Goal: Task Accomplishment & Management: Manage account settings

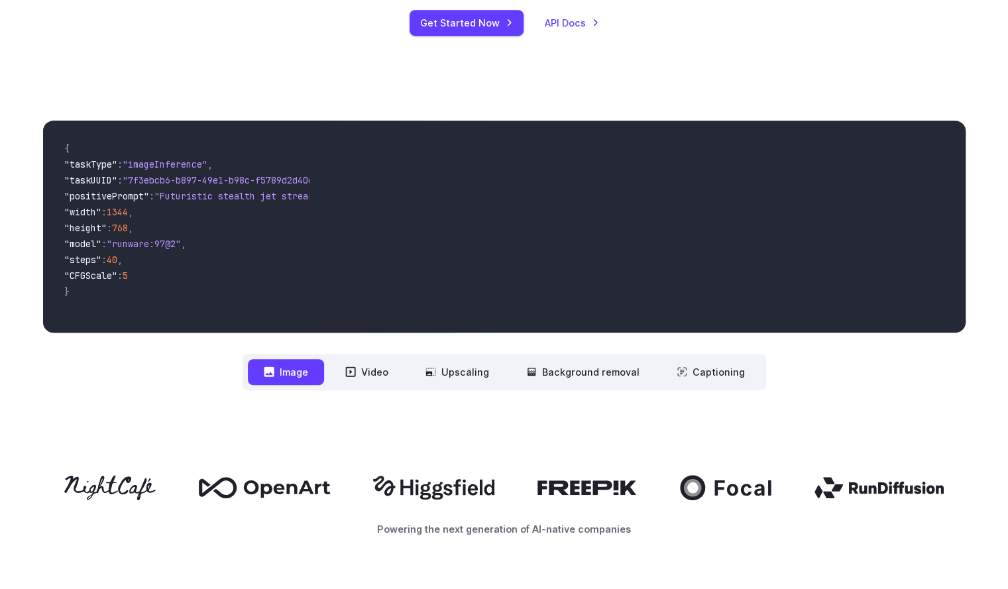
scroll to position [416, 0]
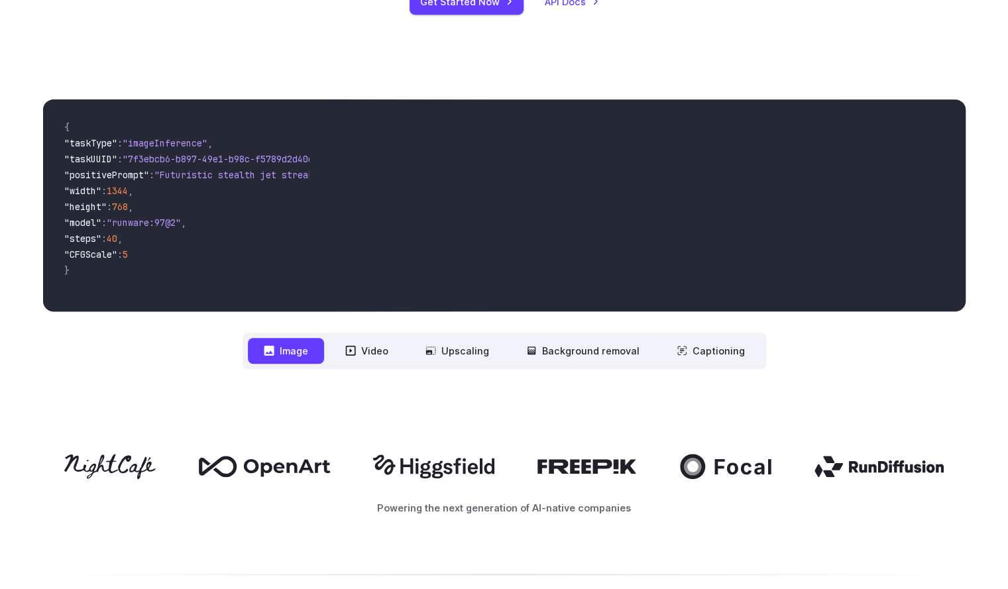
click at [274, 481] on div "Powering the next generation of AI-native companies" at bounding box center [504, 485] width 923 height 62
click at [366, 348] on button "Video" at bounding box center [366, 351] width 75 height 26
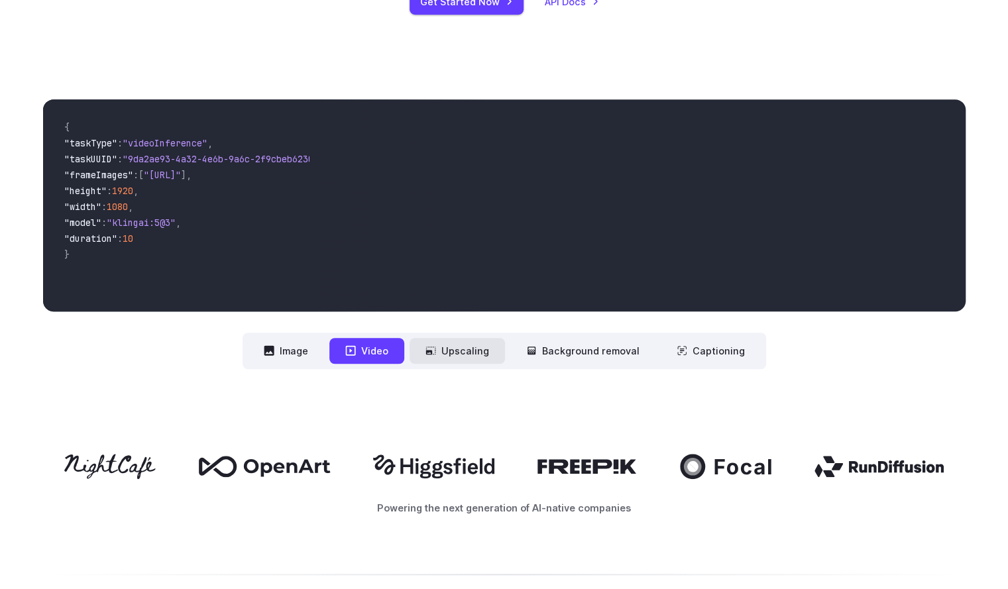
click at [489, 347] on button "Upscaling" at bounding box center [457, 351] width 95 height 26
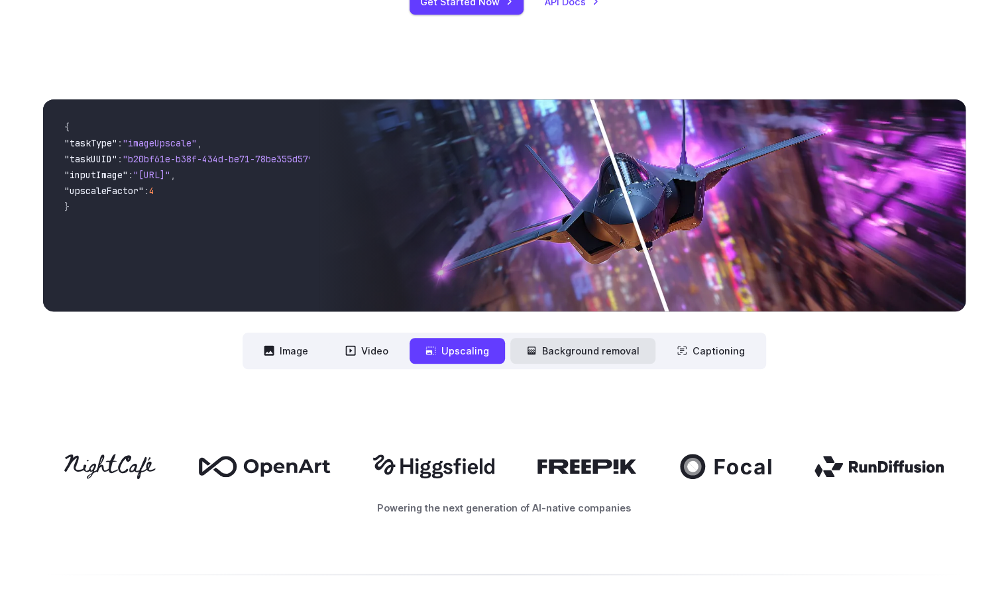
click at [601, 347] on button "Background removal" at bounding box center [582, 351] width 145 height 26
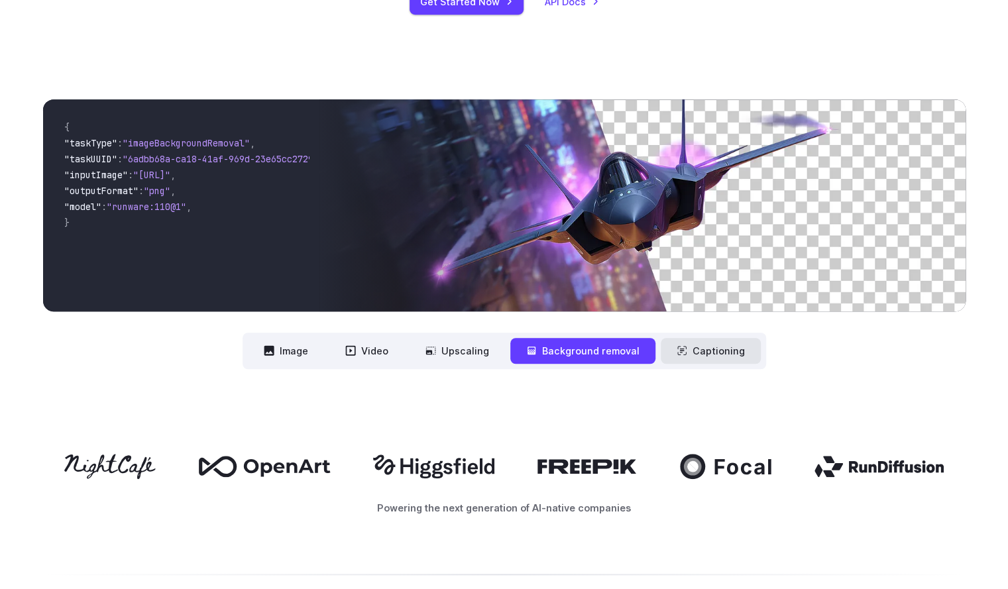
click at [703, 352] on button "Captioning" at bounding box center [711, 351] width 100 height 26
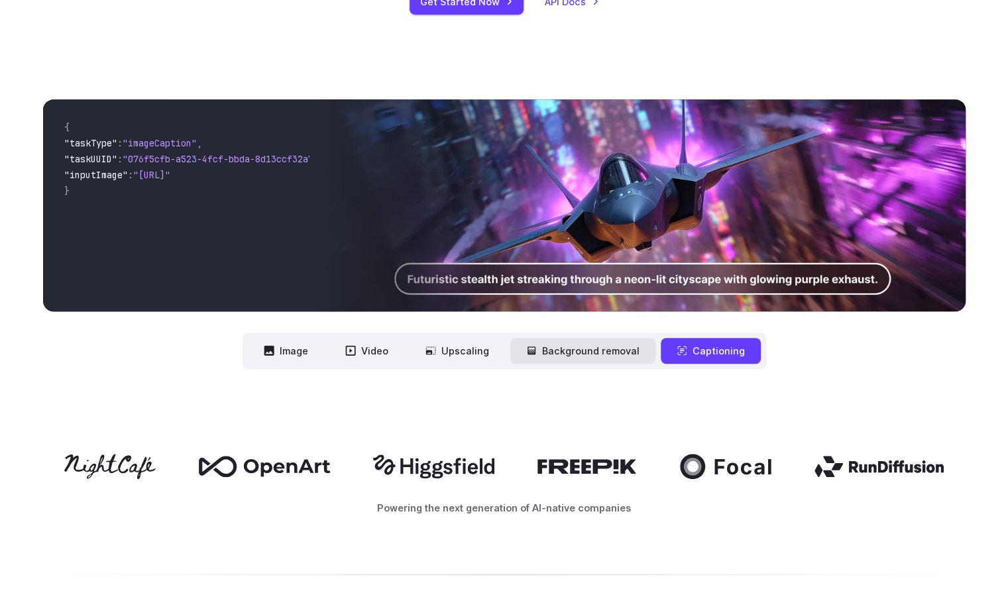
click at [615, 352] on button "Background removal" at bounding box center [582, 351] width 145 height 26
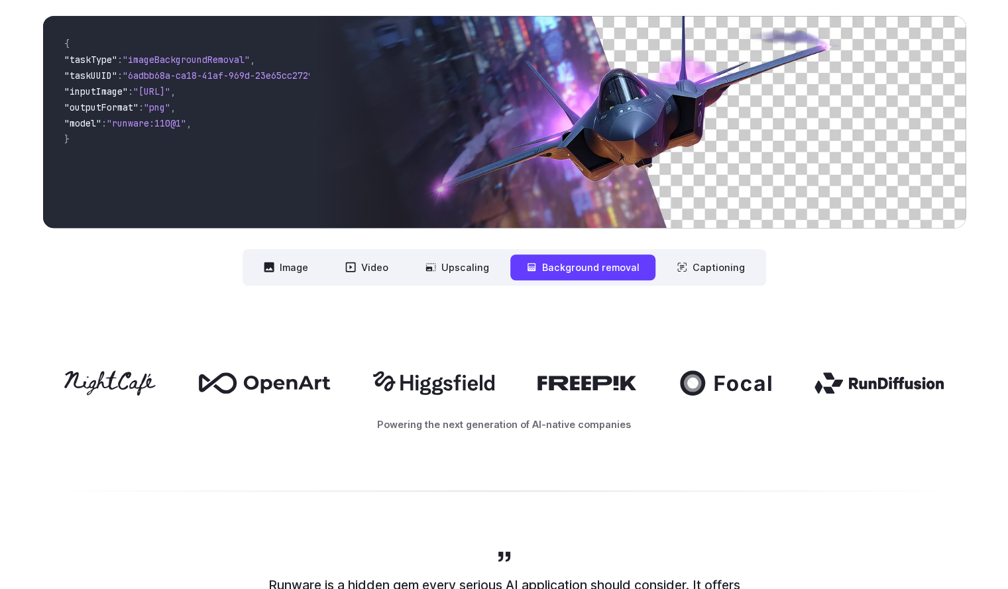
scroll to position [549, 0]
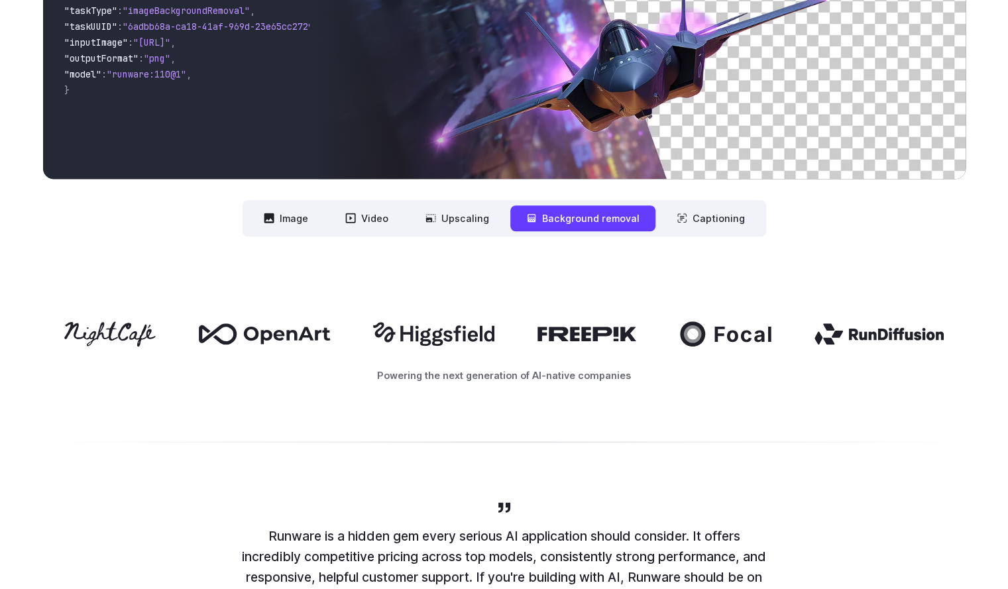
click at [740, 233] on nav "**********" at bounding box center [505, 218] width 524 height 36
click at [730, 225] on button "Captioning" at bounding box center [711, 219] width 100 height 26
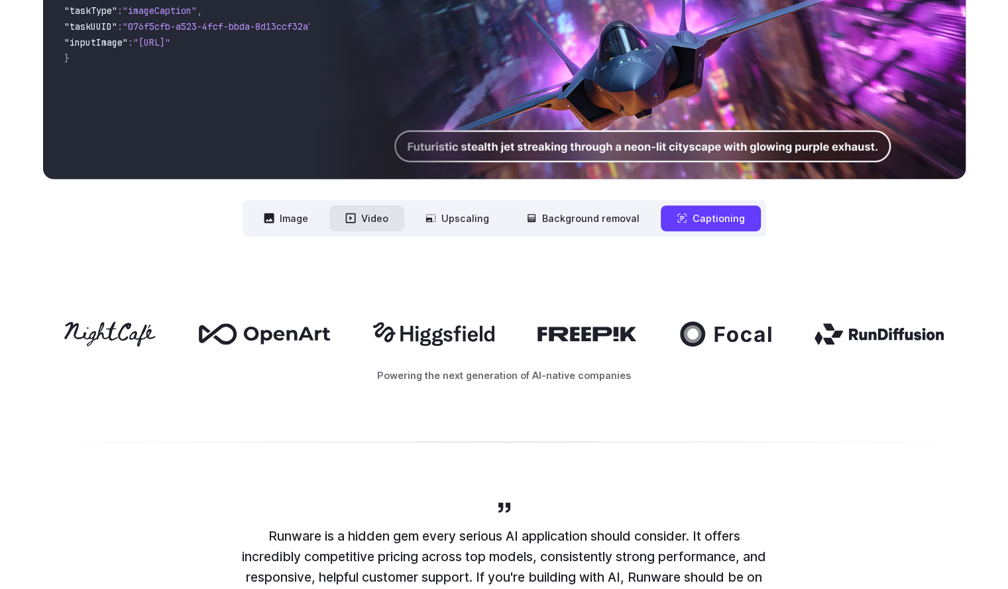
click at [381, 215] on button "Video" at bounding box center [366, 219] width 75 height 26
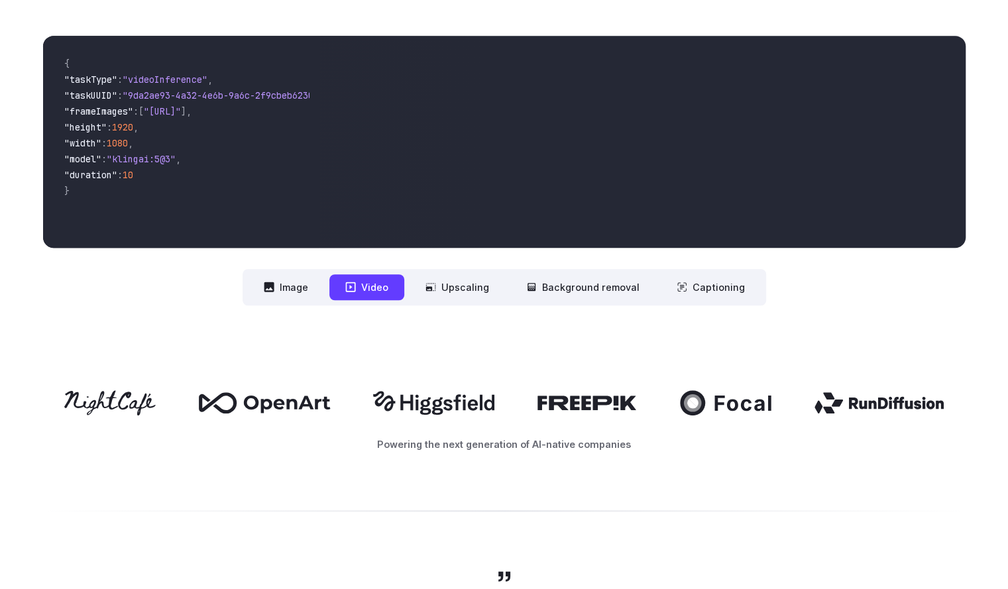
scroll to position [350, 0]
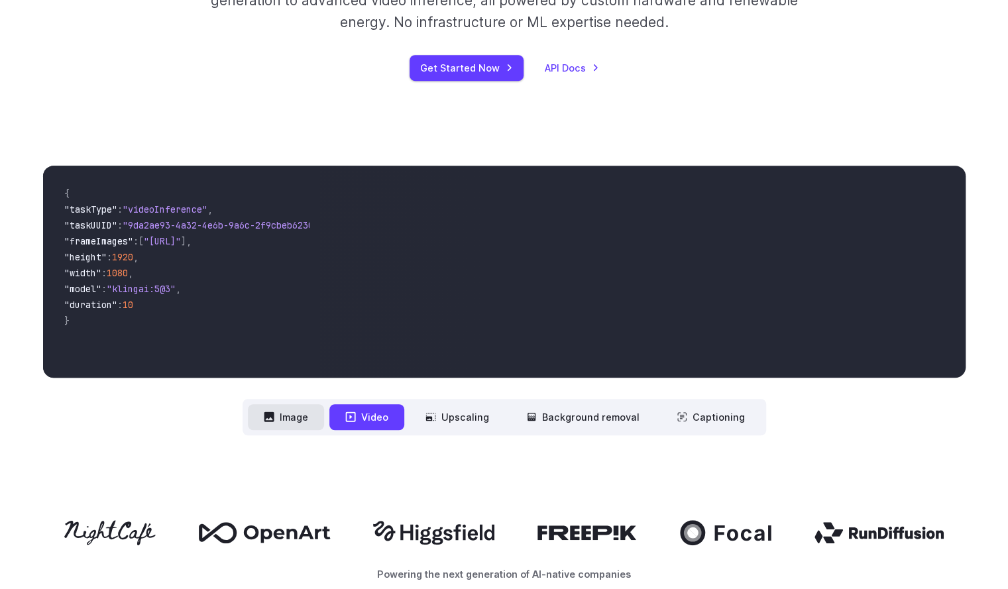
click at [287, 426] on button "Image" at bounding box center [286, 417] width 76 height 26
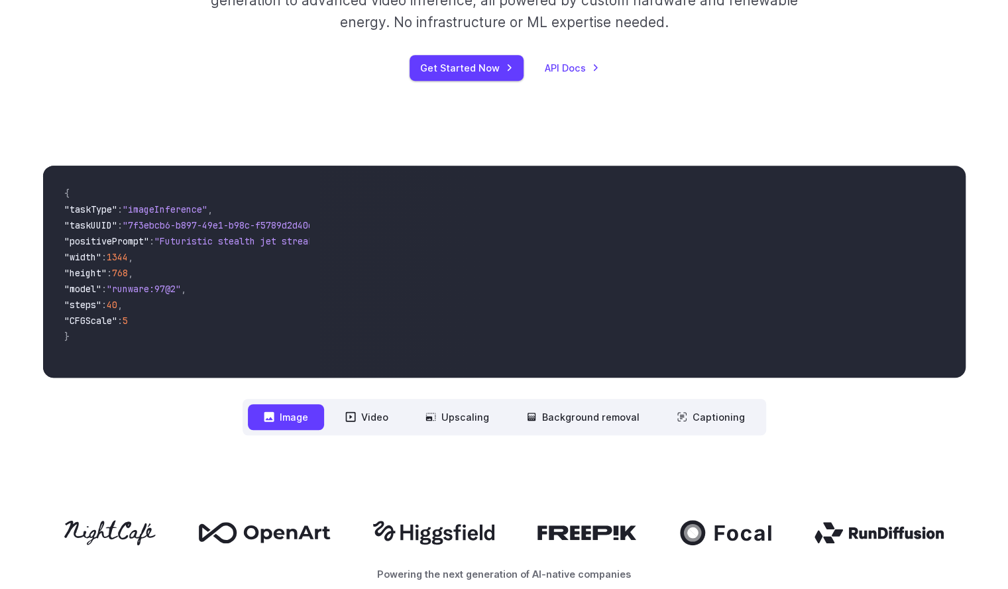
drag, startPoint x: 160, startPoint y: 373, endPoint x: 385, endPoint y: 373, distance: 224.1
click at [385, 373] on div "{ "taskType" : "imageInference" , "taskUUID" : "7f3ebcb6-b897-49e1-b98c-f5789d2…" at bounding box center [504, 272] width 923 height 212
click at [465, 437] on div "**********" at bounding box center [504, 300] width 1008 height 355
click at [460, 424] on button "Upscaling" at bounding box center [457, 417] width 95 height 26
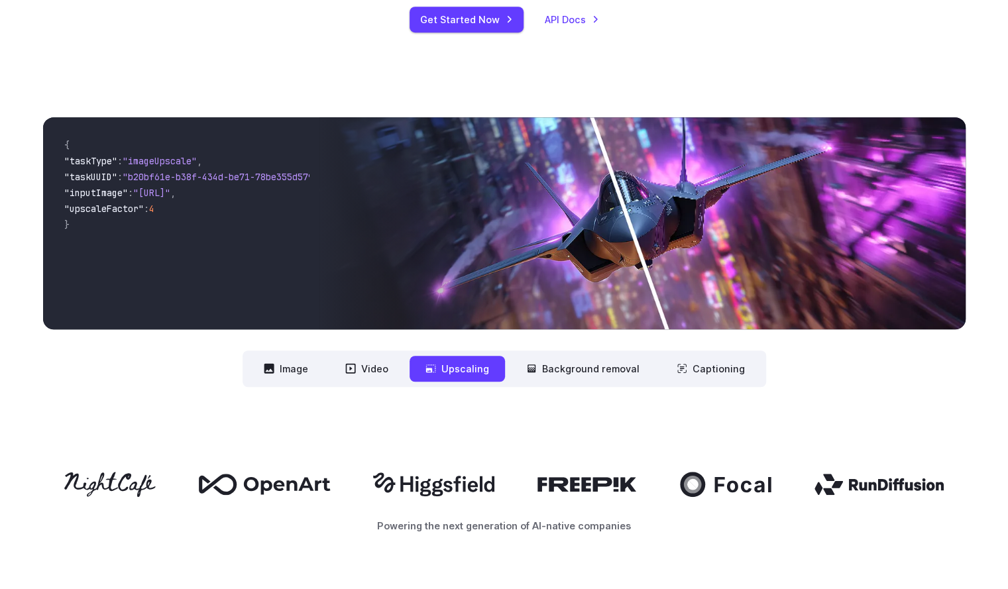
scroll to position [217, 0]
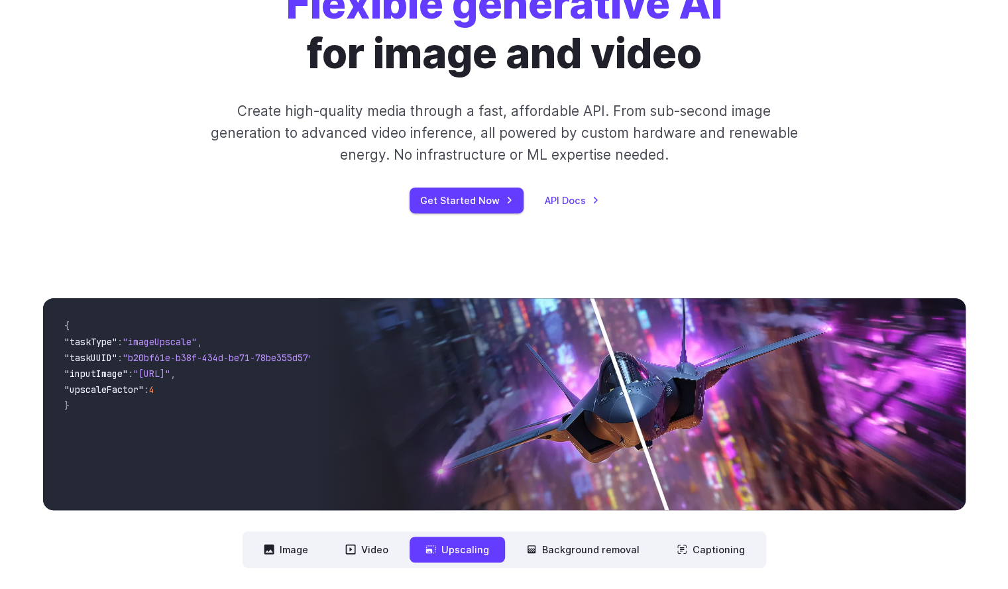
click at [699, 377] on img at bounding box center [643, 404] width 646 height 212
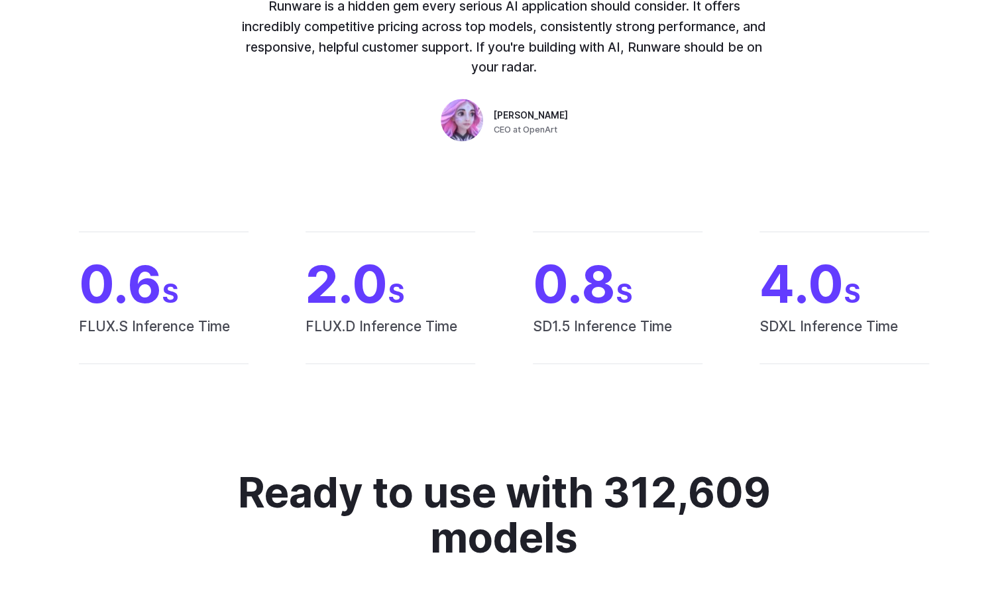
scroll to position [1477, 0]
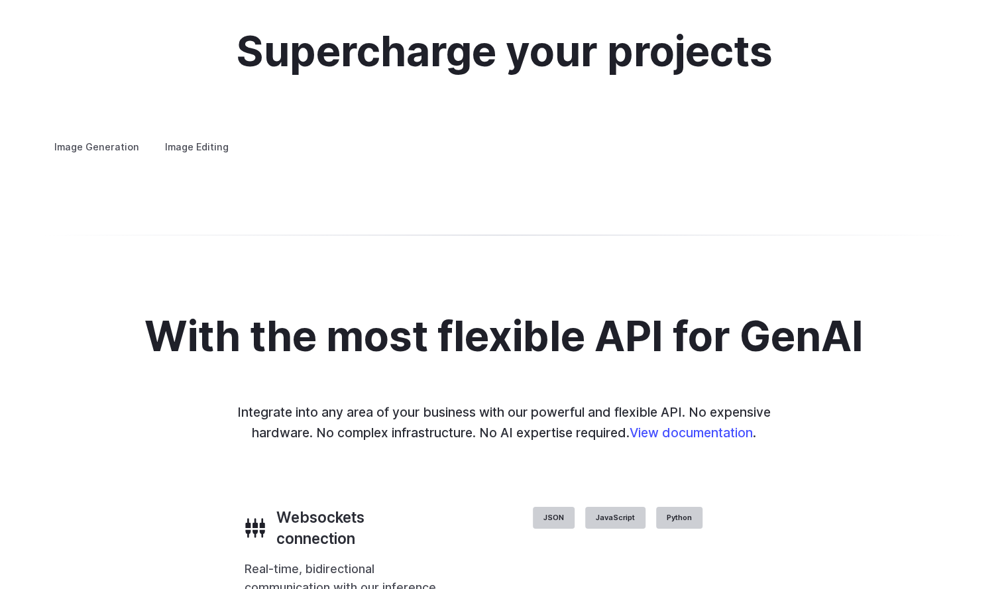
click at [0, 0] on div "Custom avatars Create avatars in any style you desire – whether abstract, carto…" at bounding box center [0, 0] width 0 height 0
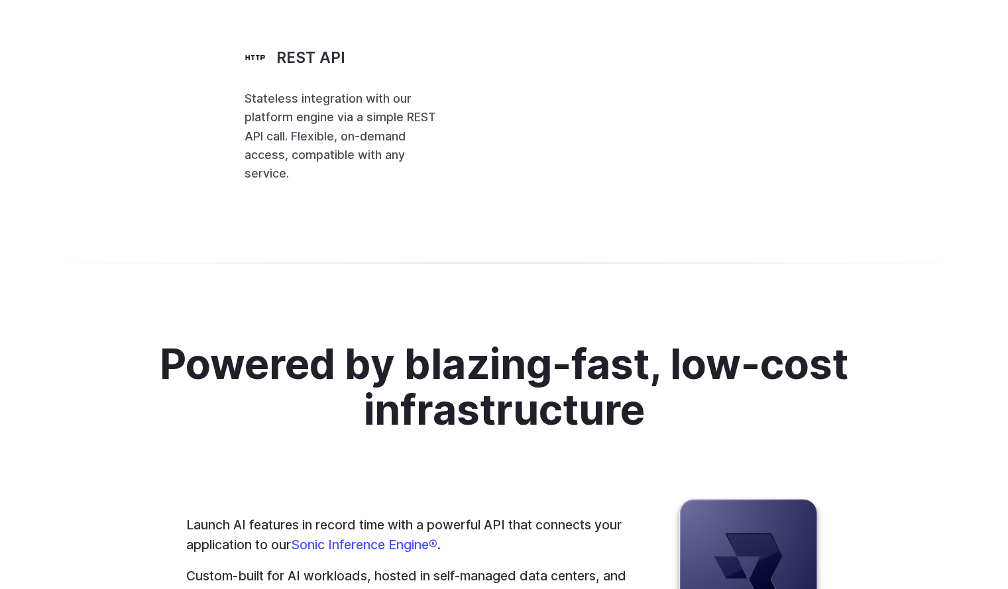
drag, startPoint x: 390, startPoint y: 315, endPoint x: 402, endPoint y: 426, distance: 111.4
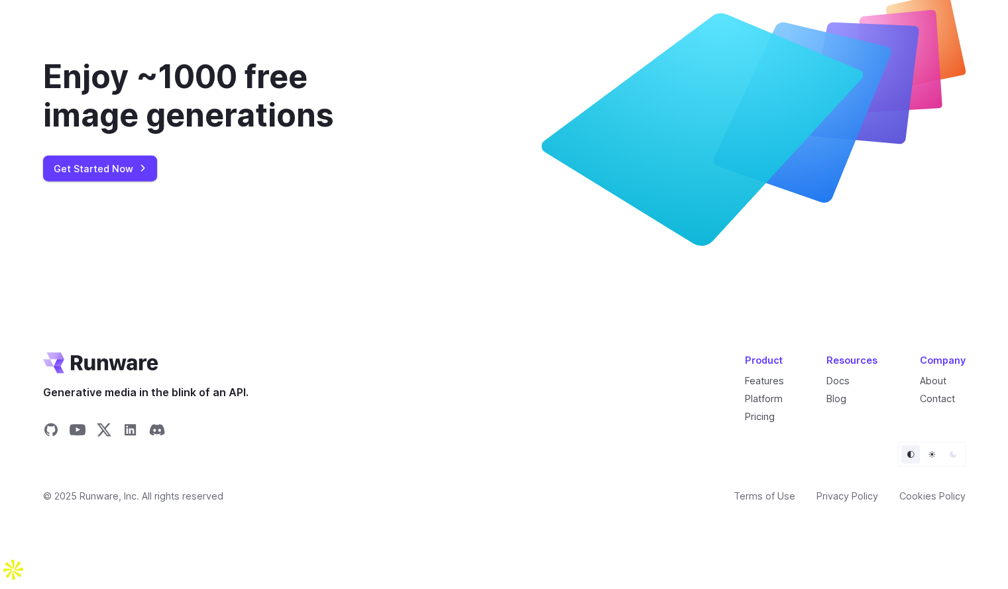
scroll to position [5007, 0]
drag, startPoint x: 402, startPoint y: 369, endPoint x: 514, endPoint y: 507, distance: 178.1
click at [775, 422] on link "Pricing" at bounding box center [760, 416] width 30 height 11
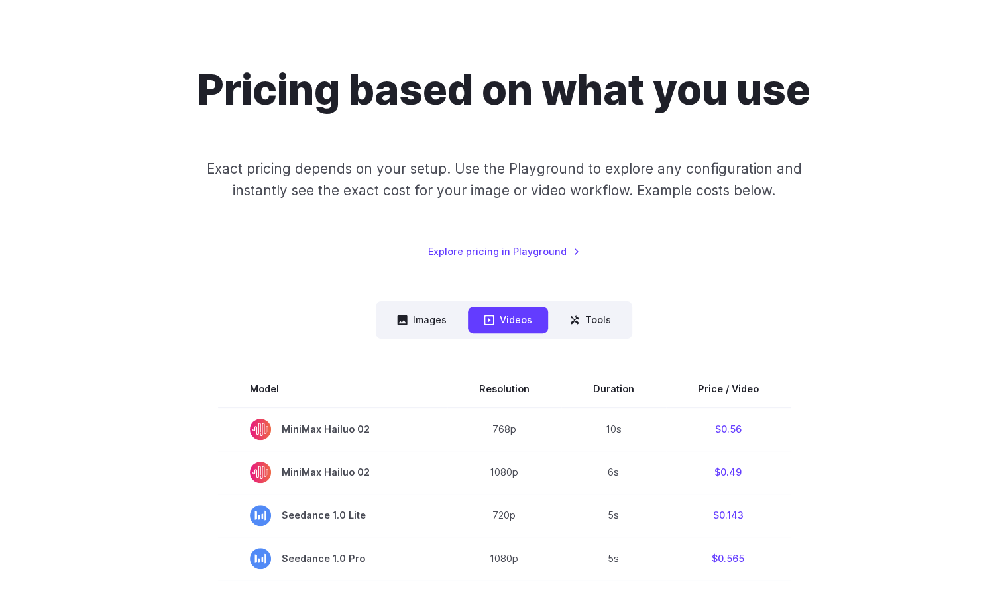
scroll to position [331, 0]
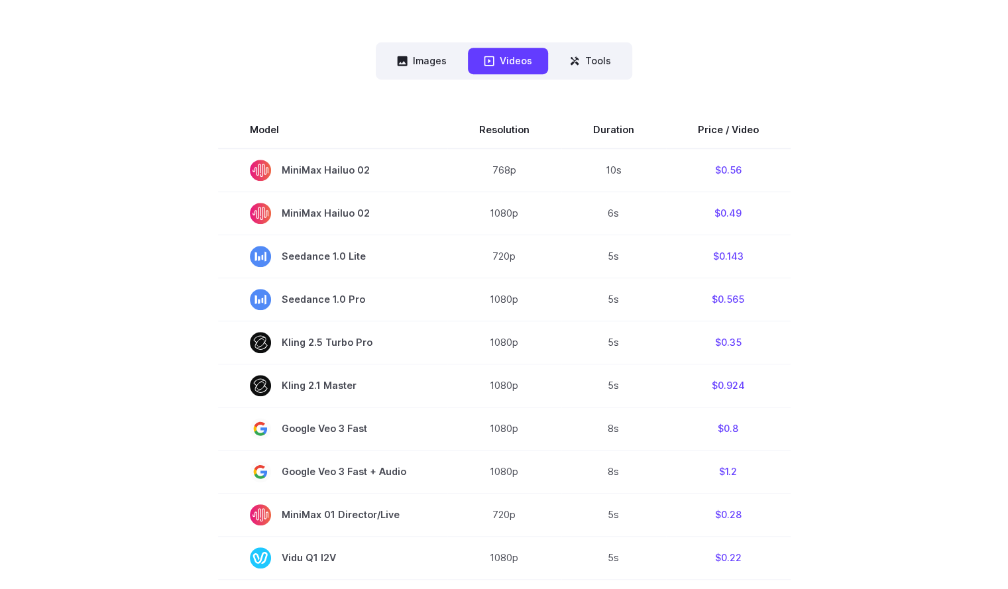
click at [415, 83] on div "Model Size Steps Price / Image FLUX.1 [schnell] 1024x1024 4 $0.0013 FLUX.1 [dev…" at bounding box center [504, 567] width 923 height 974
click at [424, 75] on nav "Images Videos Tools ****** ****** *****" at bounding box center [504, 60] width 257 height 36
drag, startPoint x: 388, startPoint y: 46, endPoint x: 423, endPoint y: 64, distance: 39.4
click at [388, 46] on nav "Images Videos Tools ****** ****** *****" at bounding box center [504, 60] width 257 height 36
click at [423, 64] on button "Images" at bounding box center [422, 61] width 82 height 26
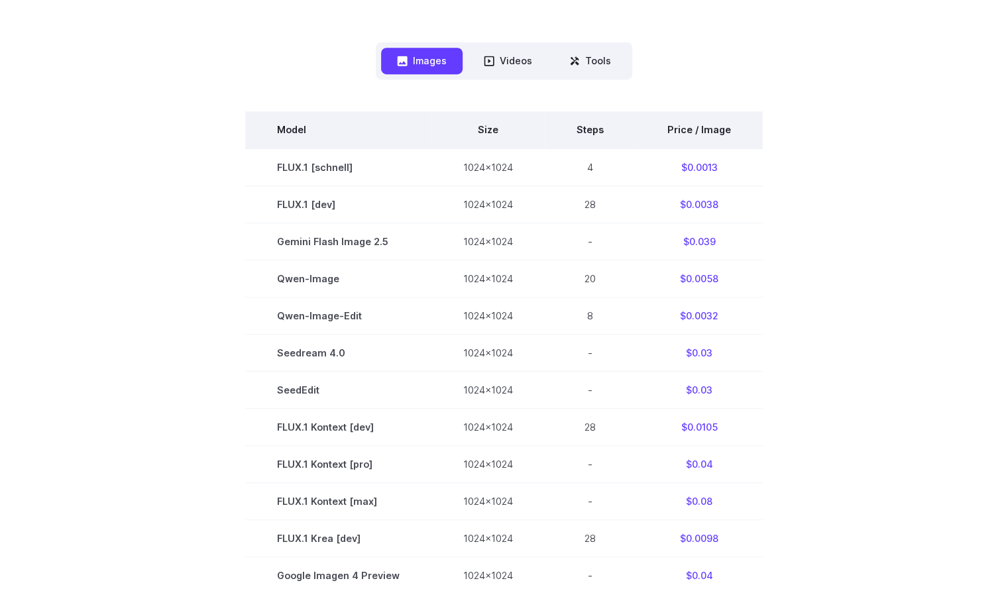
click at [568, 127] on th "Steps" at bounding box center [590, 129] width 91 height 37
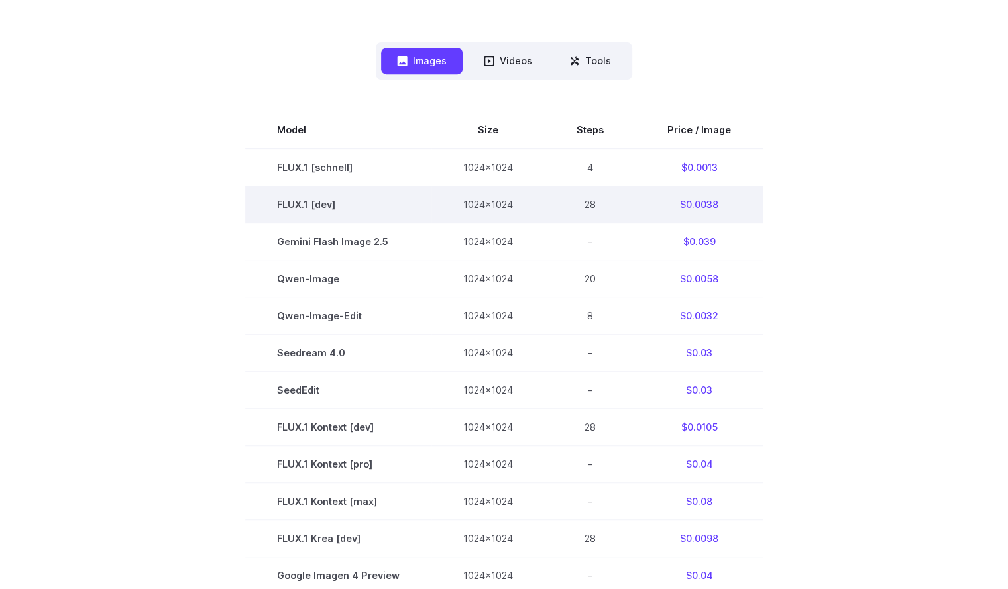
click at [619, 206] on td "28" at bounding box center [590, 204] width 91 height 37
click at [614, 209] on td "28" at bounding box center [590, 204] width 91 height 37
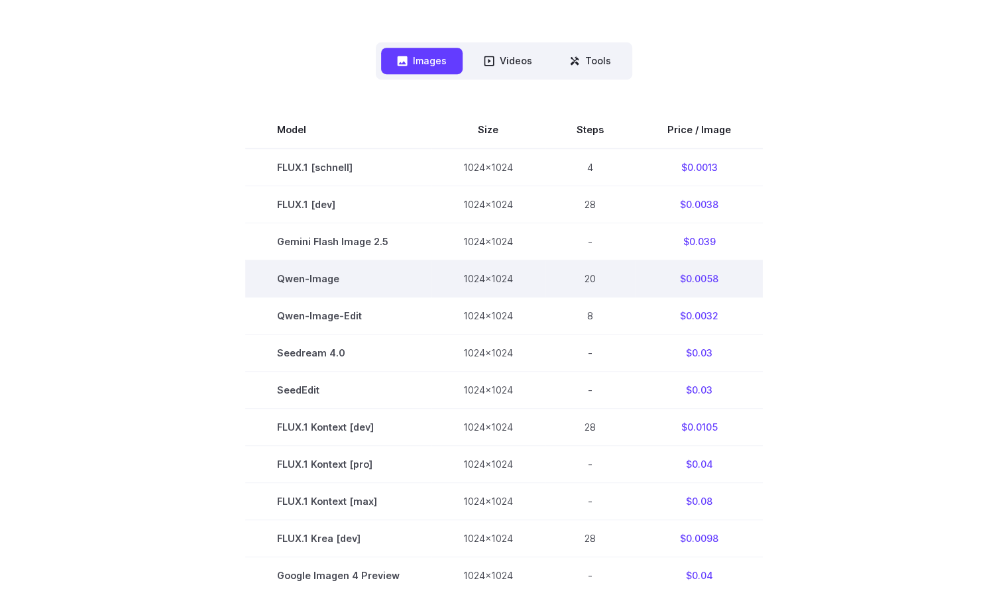
scroll to position [0, 0]
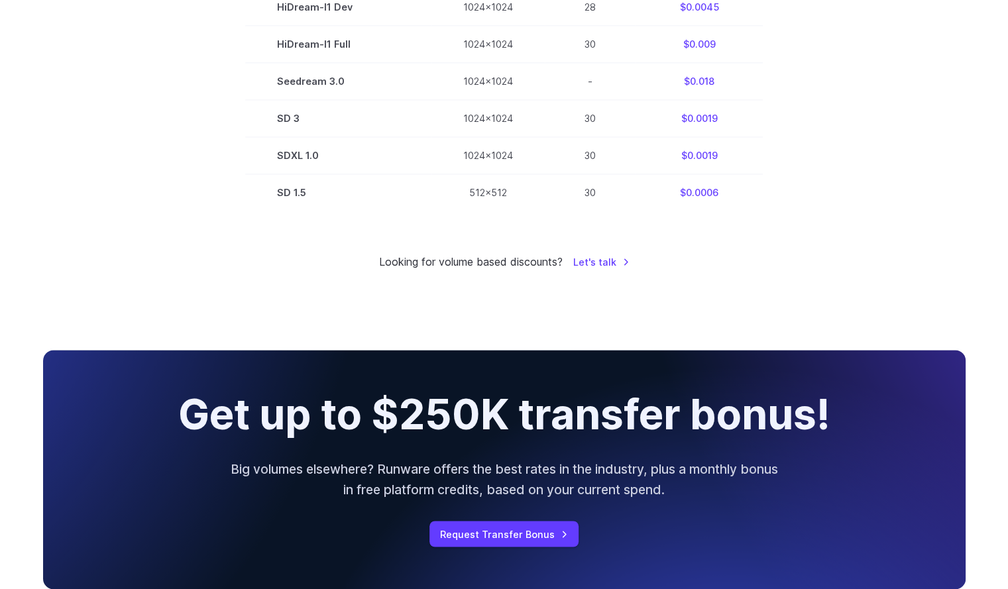
drag, startPoint x: 639, startPoint y: 262, endPoint x: 647, endPoint y: 313, distance: 51.7
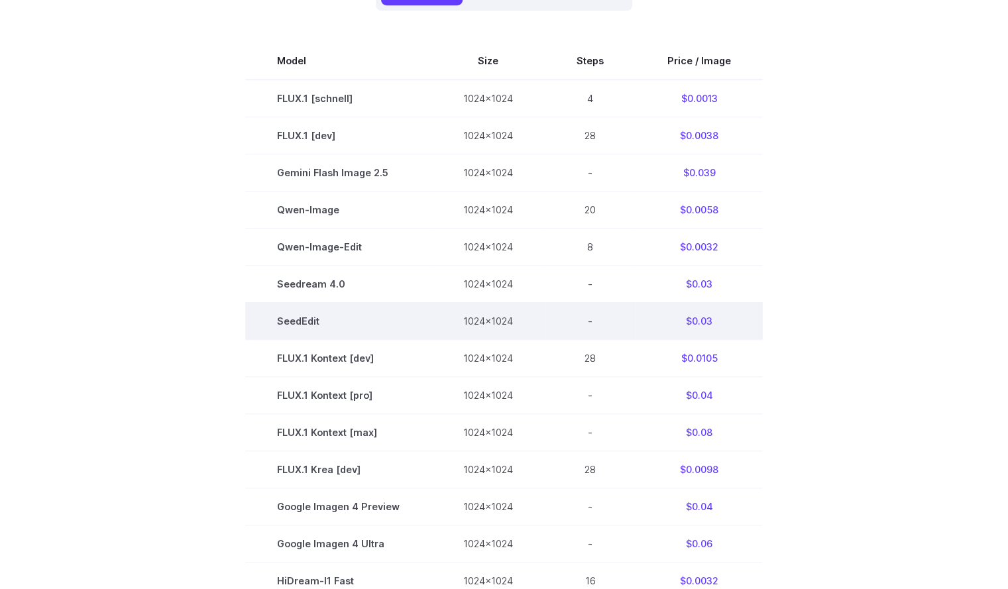
drag, startPoint x: 656, startPoint y: 300, endPoint x: 653, endPoint y: 341, distance: 41.9
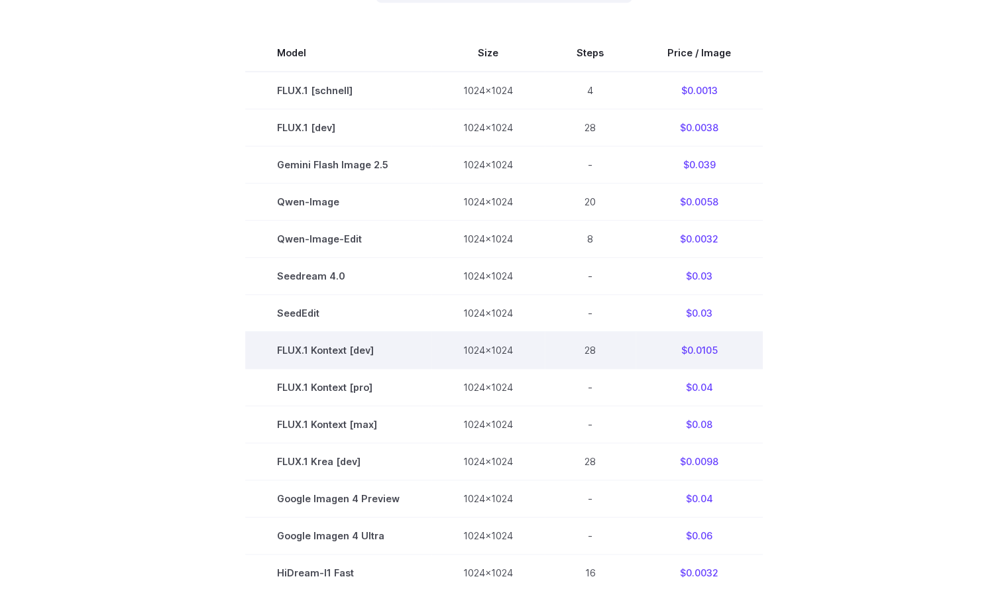
scroll to position [342, 0]
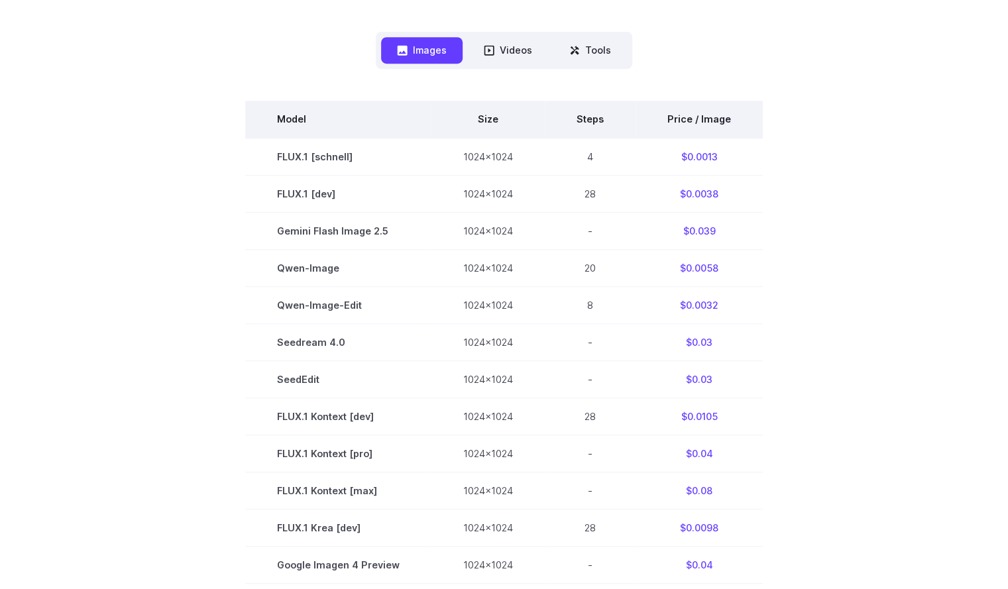
click at [585, 125] on th "Steps" at bounding box center [590, 119] width 91 height 37
click at [584, 125] on th "Steps" at bounding box center [590, 119] width 91 height 37
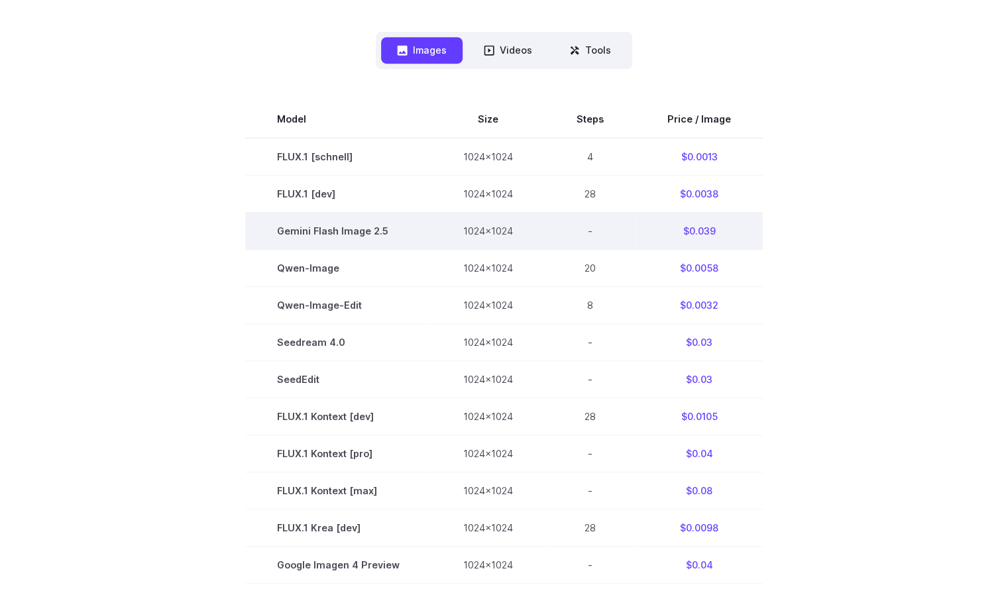
click at [629, 229] on td "-" at bounding box center [590, 230] width 91 height 37
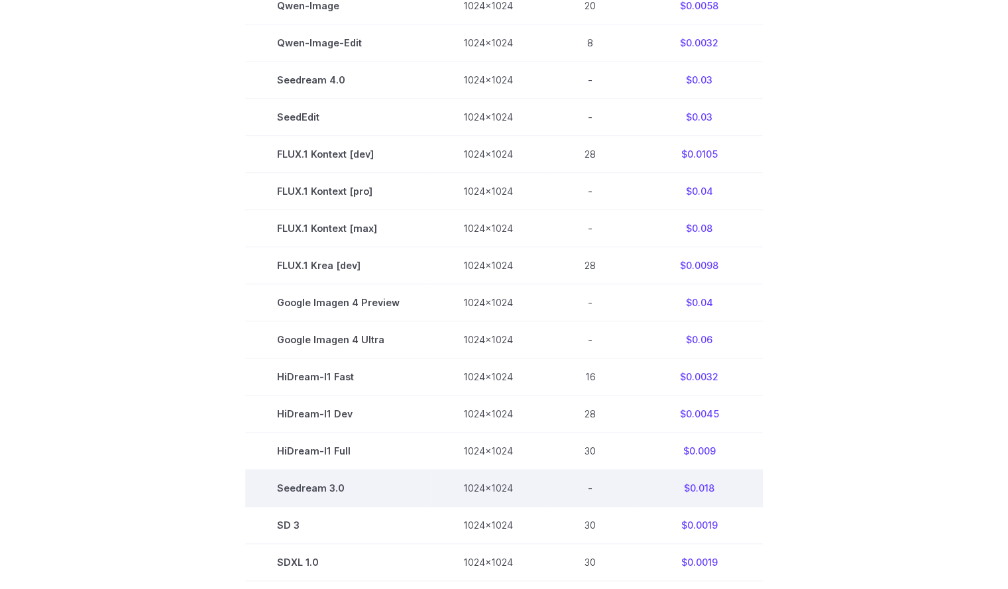
scroll to position [740, 0]
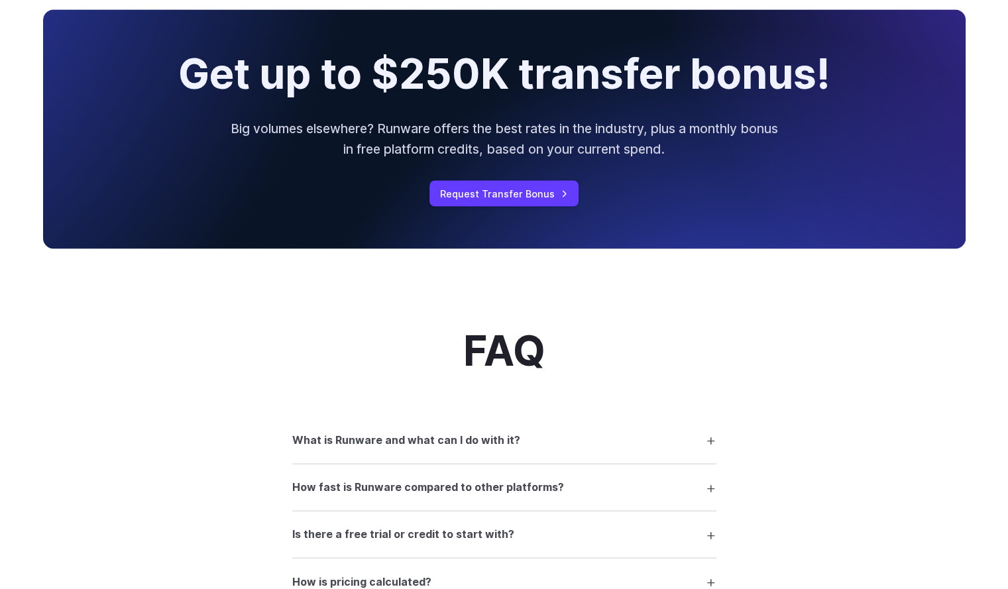
drag, startPoint x: 746, startPoint y: 299, endPoint x: 782, endPoint y: 449, distance: 154.8
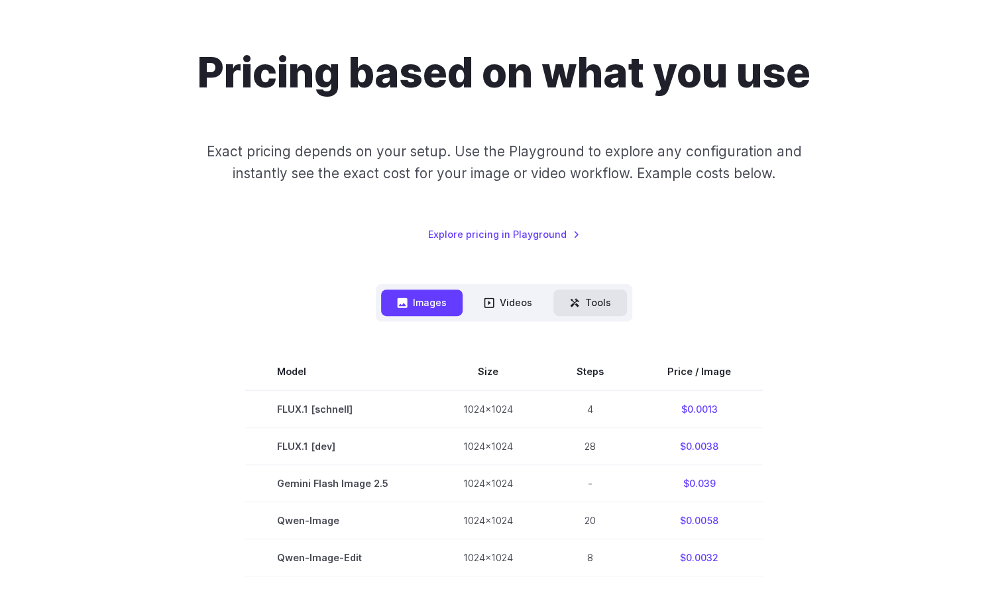
scroll to position [0, 0]
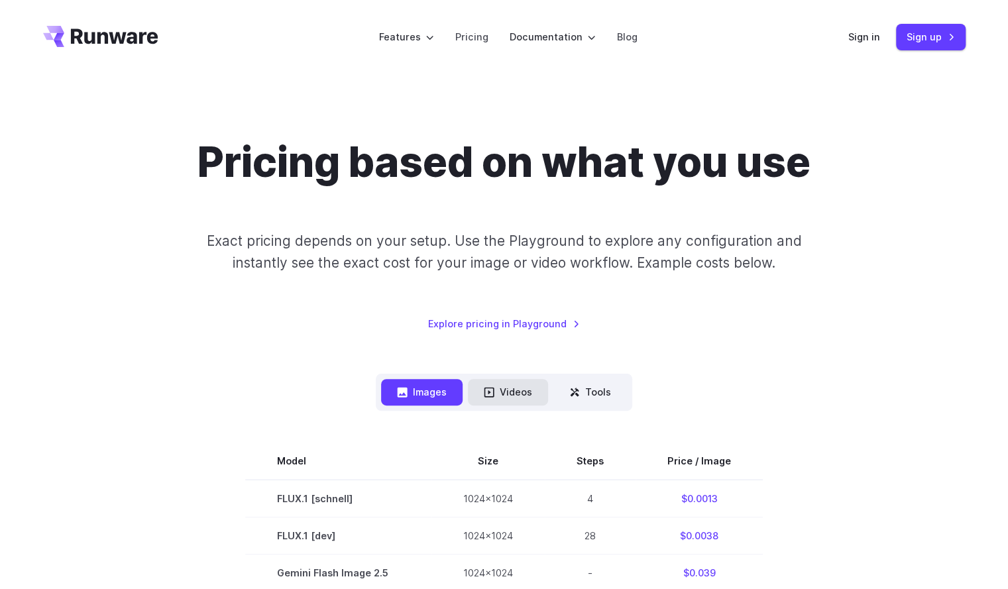
click at [521, 392] on button "Videos" at bounding box center [508, 392] width 80 height 26
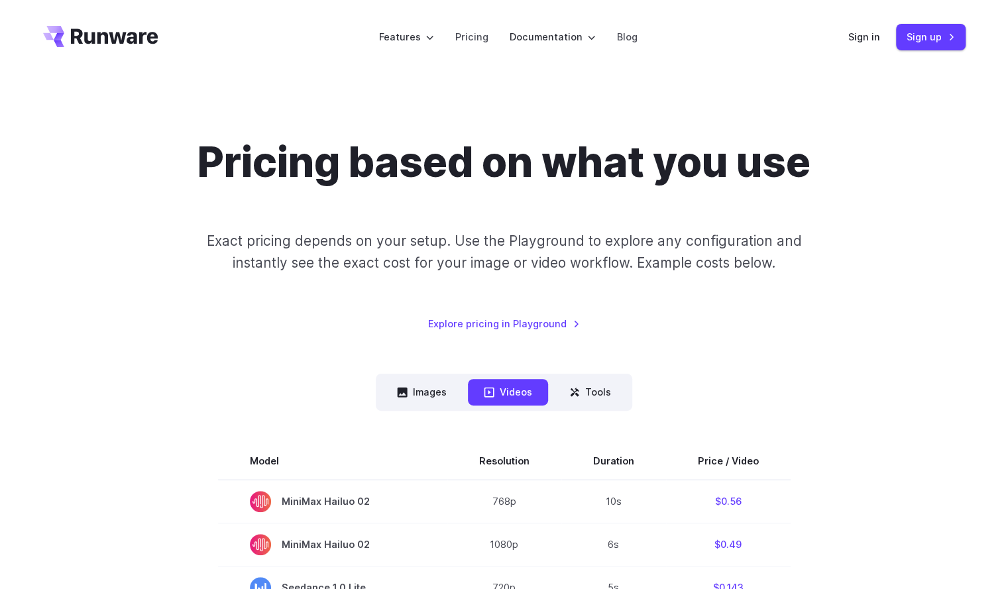
click at [621, 401] on button "Tools" at bounding box center [591, 392] width 74 height 26
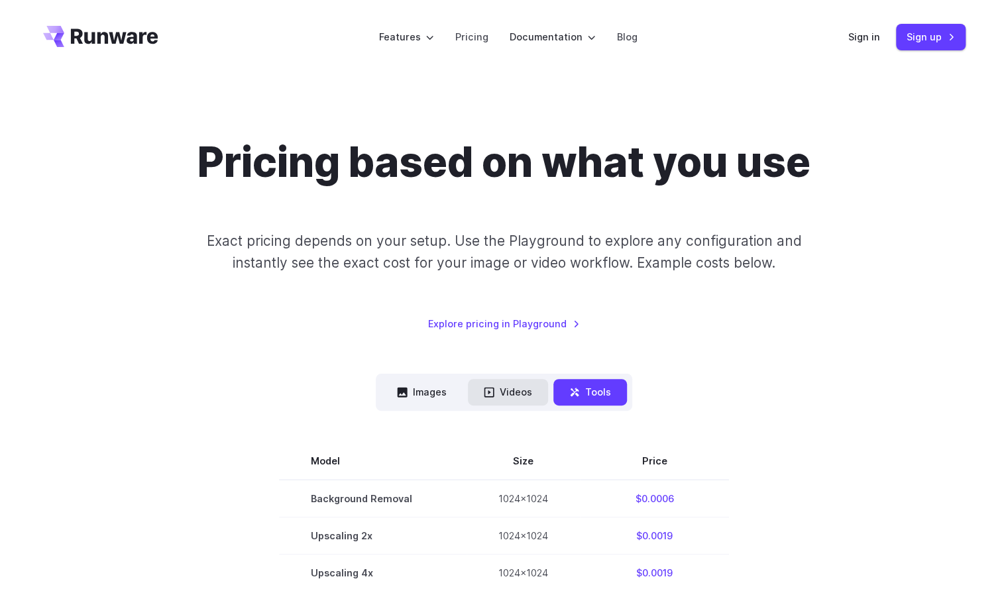
drag, startPoint x: 522, startPoint y: 400, endPoint x: 549, endPoint y: 402, distance: 26.6
click at [522, 400] on button "Videos" at bounding box center [508, 392] width 80 height 26
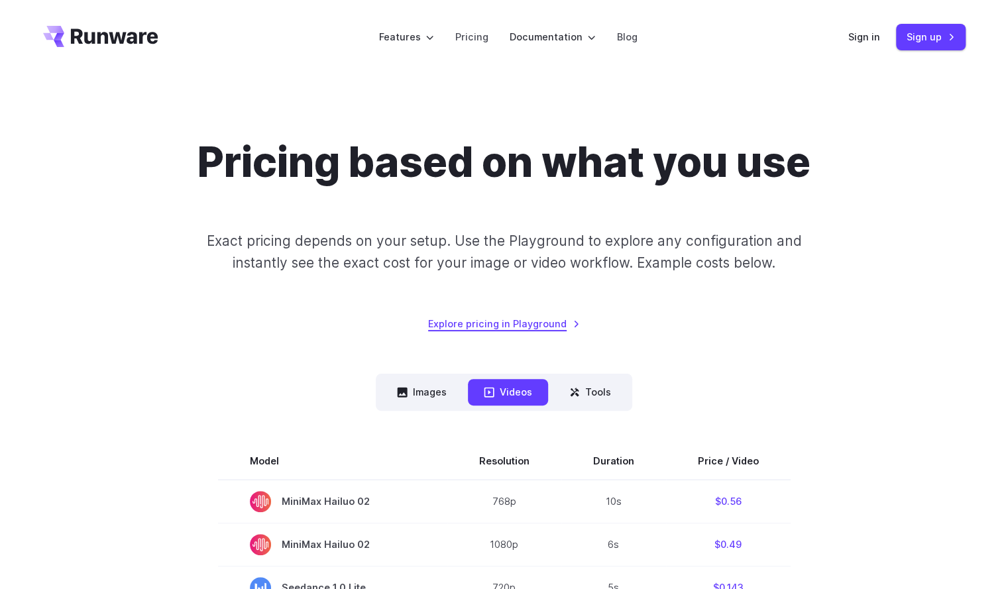
click at [512, 328] on link "Explore pricing in Playground" at bounding box center [504, 323] width 152 height 15
click at [904, 37] on link "Sign up" at bounding box center [931, 37] width 70 height 26
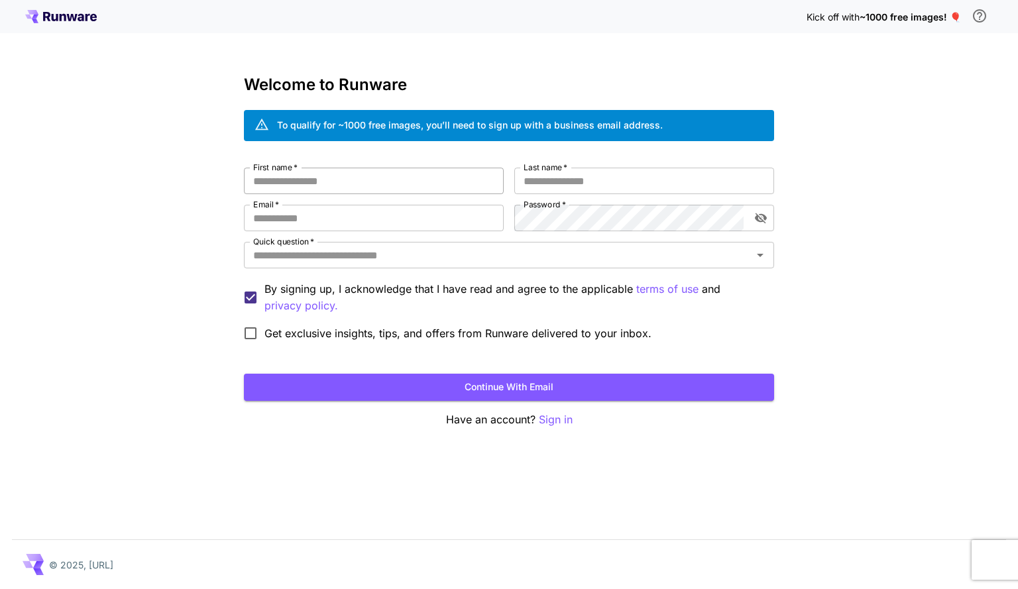
click at [408, 176] on input "First name   *" at bounding box center [374, 181] width 260 height 27
type input "***"
type input "******"
type input "**********"
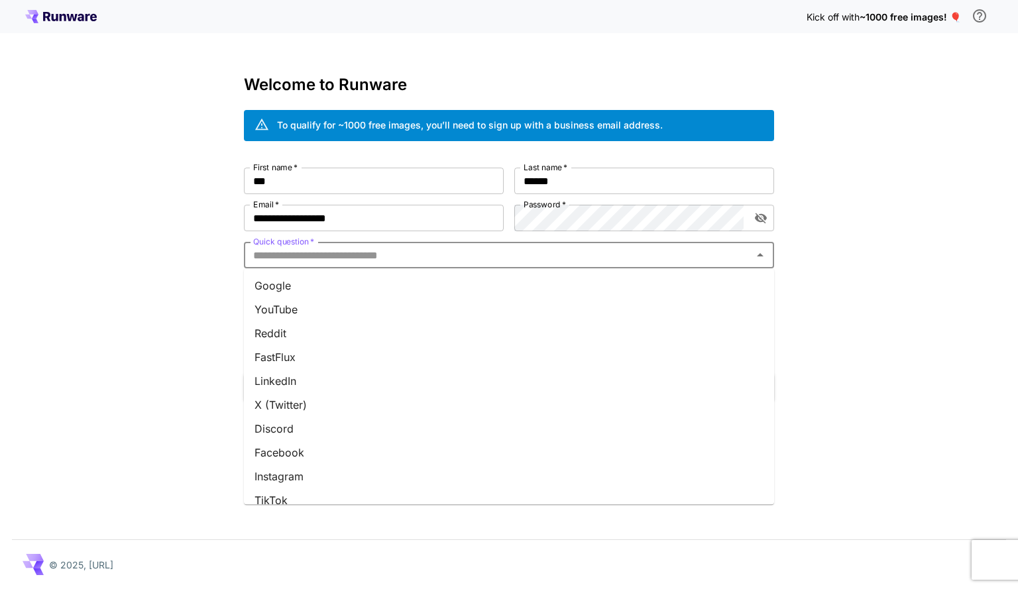
click at [434, 259] on input "Quick question   *" at bounding box center [498, 255] width 501 height 19
click at [361, 288] on li "Google" at bounding box center [509, 286] width 530 height 24
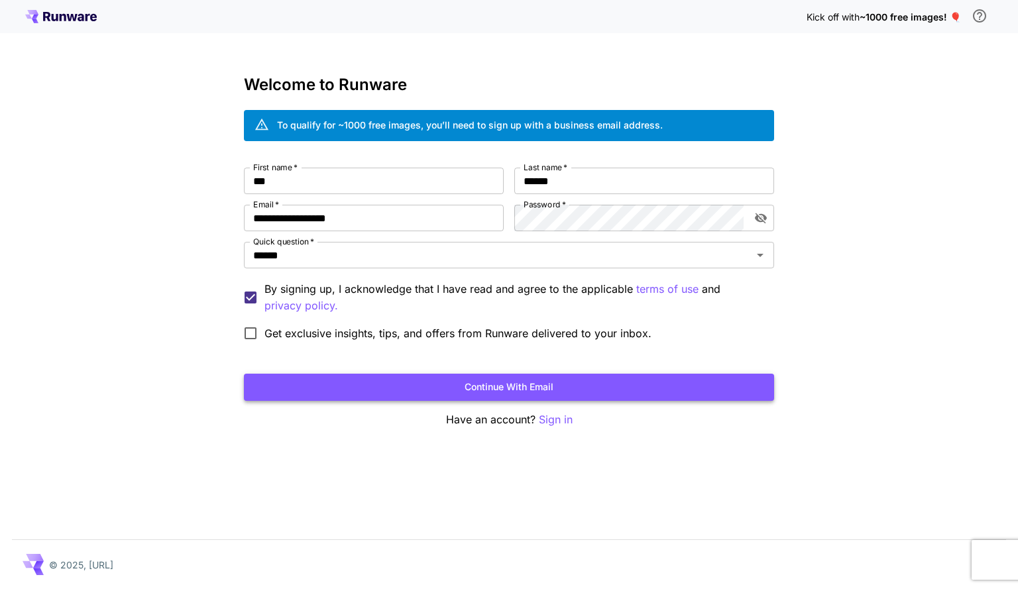
click at [350, 372] on form "**********" at bounding box center [509, 284] width 530 height 233
click at [381, 385] on button "Continue with email" at bounding box center [509, 387] width 530 height 27
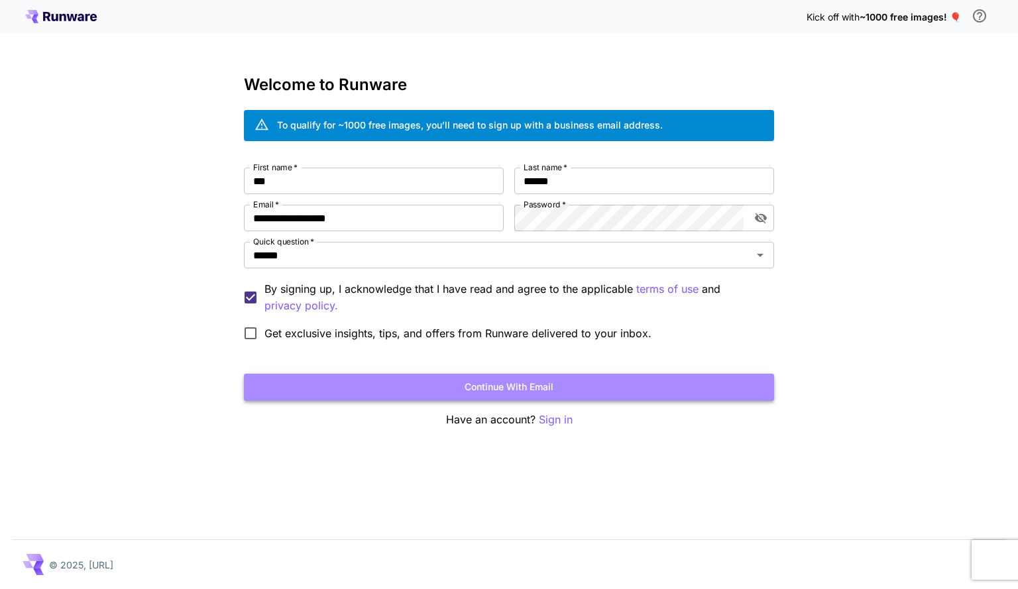
click at [536, 394] on button "Continue with email" at bounding box center [509, 387] width 530 height 27
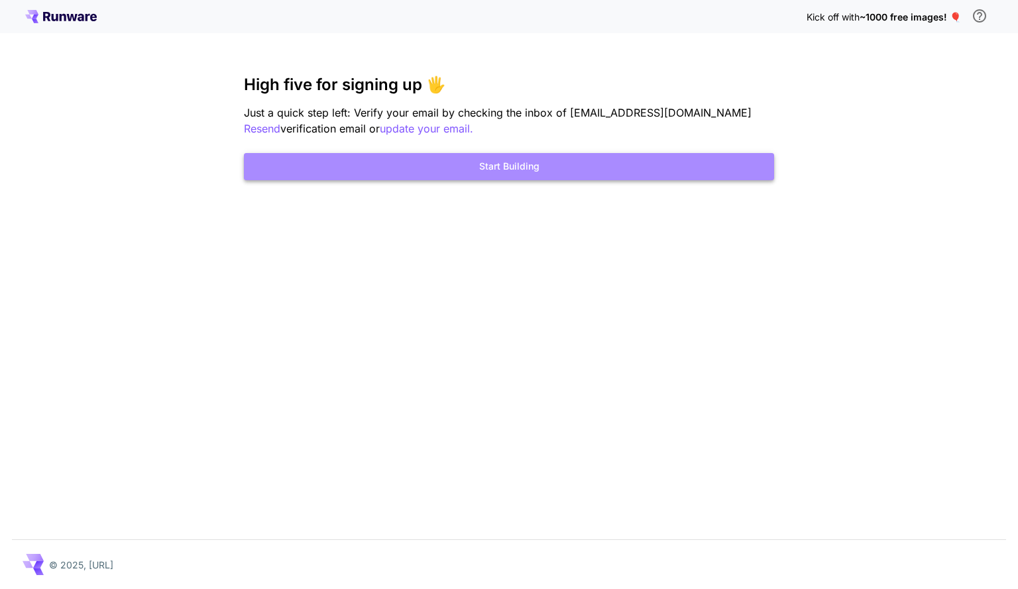
click at [518, 164] on button "Start Building" at bounding box center [509, 166] width 530 height 27
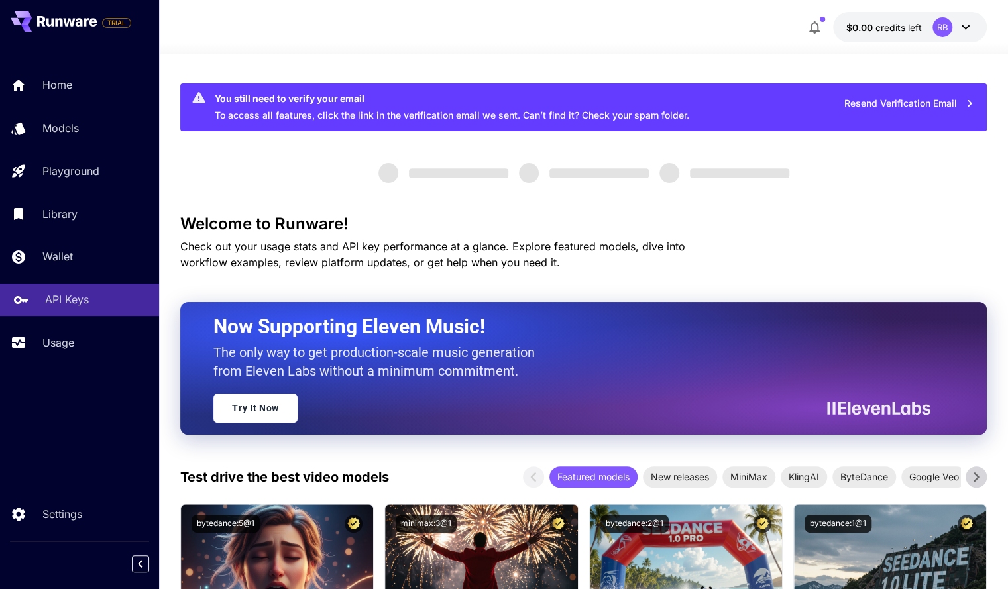
click at [76, 307] on p "API Keys" at bounding box center [67, 300] width 44 height 16
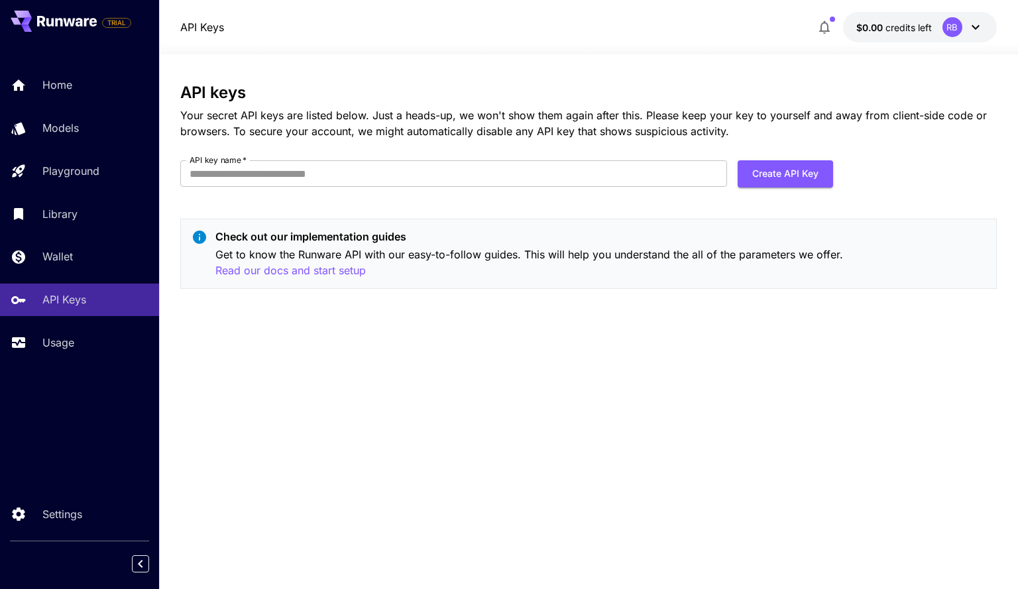
click at [407, 131] on p "Your secret API keys are listed below. Just a heads-up, we won't show them agai…" at bounding box center [588, 123] width 816 height 32
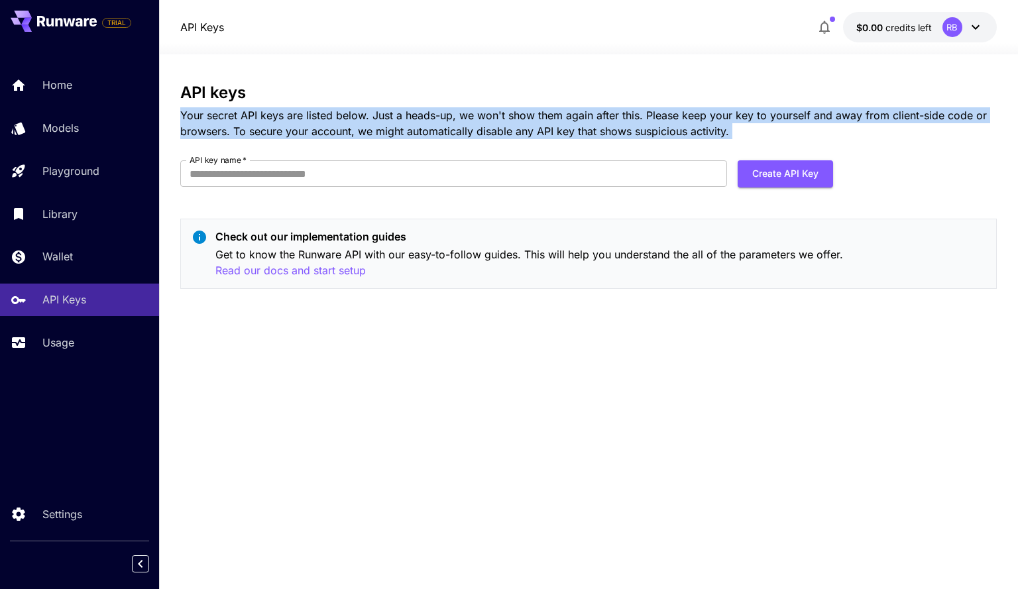
click at [407, 131] on p "Your secret API keys are listed below. Just a heads-up, we won't show them agai…" at bounding box center [588, 123] width 816 height 32
click at [363, 133] on p "Your secret API keys are listed below. Just a heads-up, we won't show them agai…" at bounding box center [588, 123] width 816 height 32
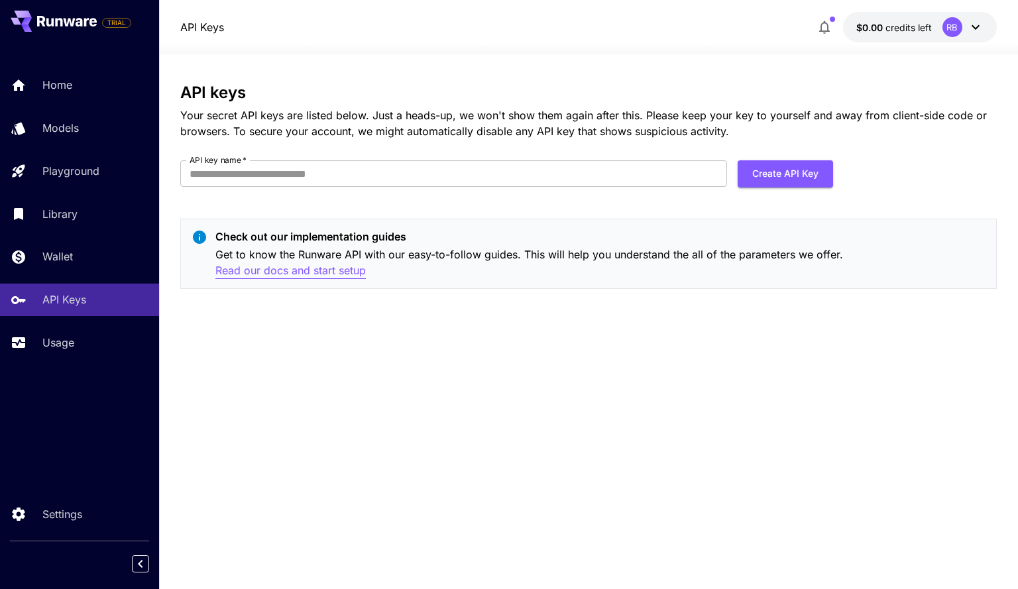
click at [284, 271] on p "Read our docs and start setup" at bounding box center [290, 271] width 150 height 17
click at [664, 197] on form "API key name   * API key name   * Create API Key" at bounding box center [506, 178] width 653 height 37
click at [659, 174] on input "API key name   *" at bounding box center [453, 173] width 547 height 27
type input "*********"
click at [772, 184] on button "Create API Key" at bounding box center [785, 173] width 95 height 27
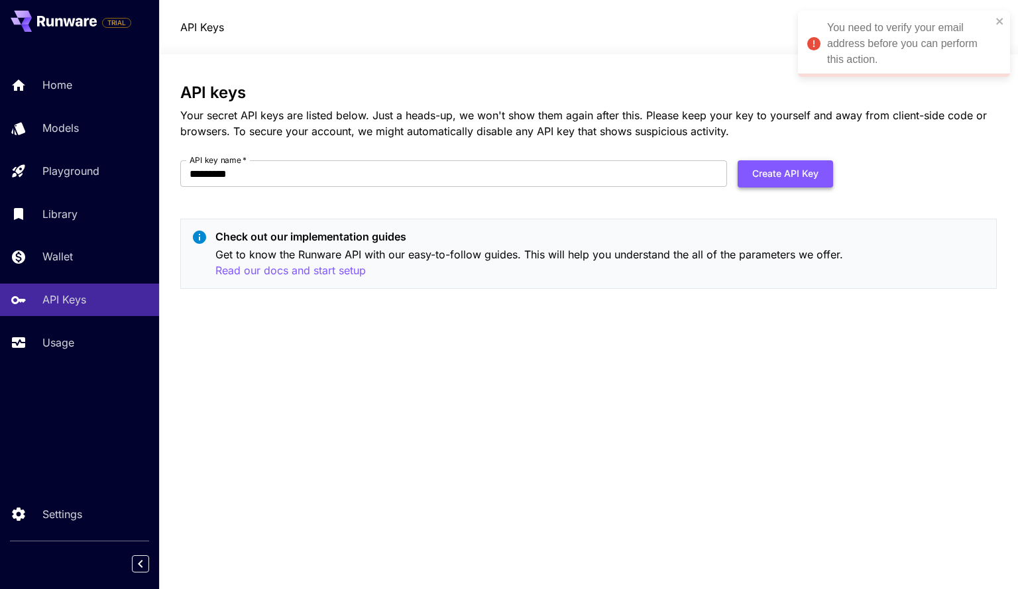
click at [736, 172] on form "API key name   * ********* API key name   * Create API Key" at bounding box center [506, 178] width 653 height 37
click at [752, 168] on button "Create API Key" at bounding box center [785, 173] width 95 height 27
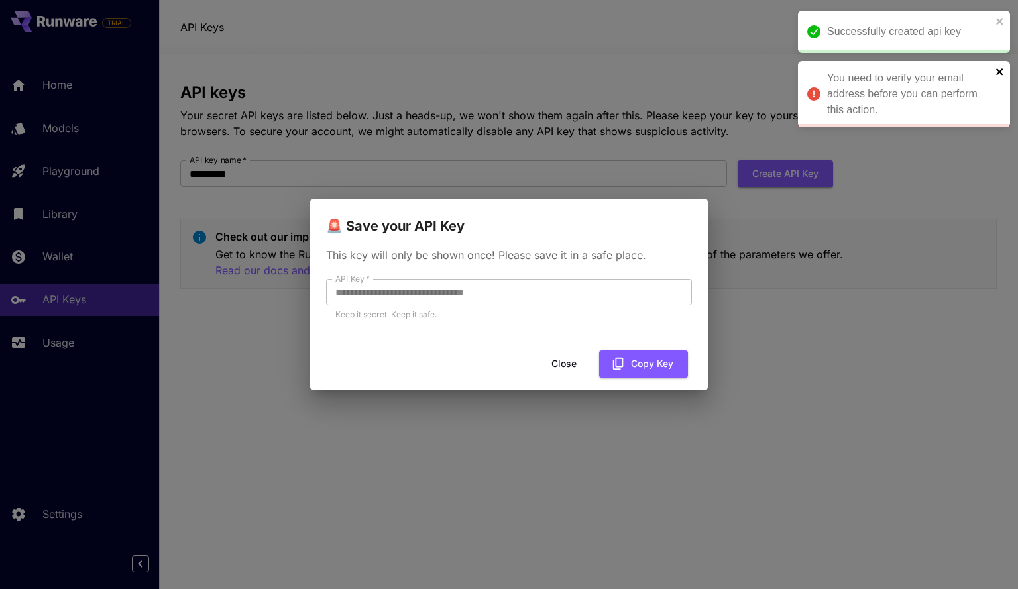
click at [1004, 76] on icon "close" at bounding box center [1000, 71] width 9 height 11
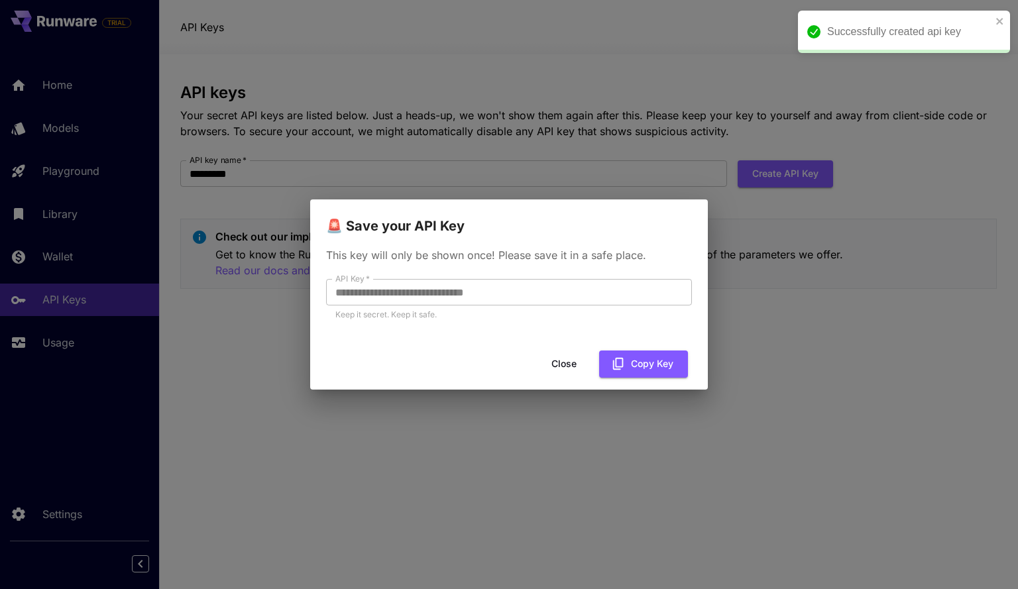
click at [473, 278] on div "**********" at bounding box center [509, 291] width 398 height 109
click at [626, 353] on button "Copy Key" at bounding box center [643, 364] width 89 height 27
click at [575, 371] on button "Close" at bounding box center [575, 364] width 60 height 27
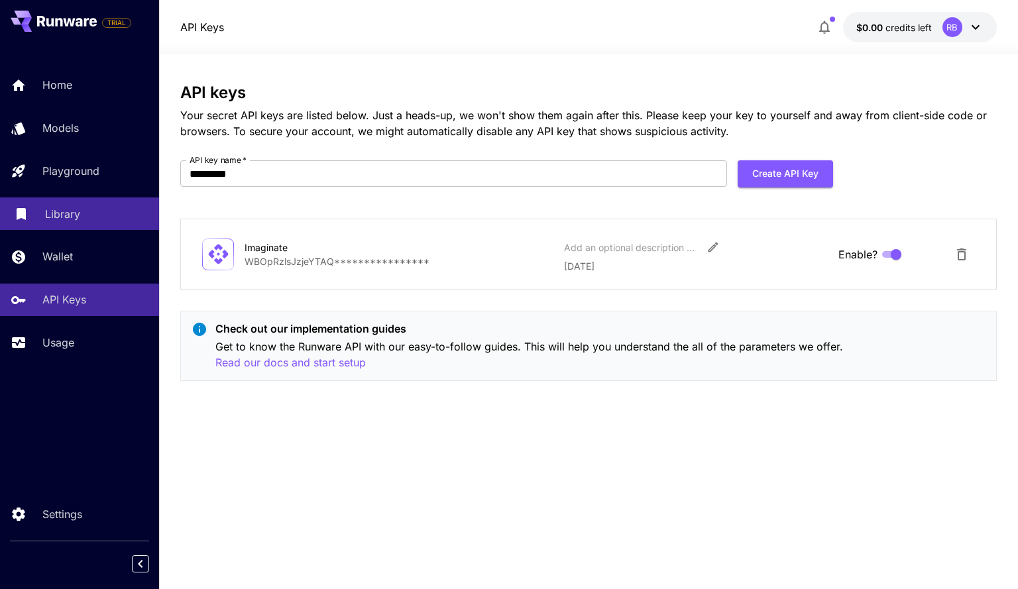
click at [81, 221] on div "Library" at bounding box center [96, 214] width 103 height 16
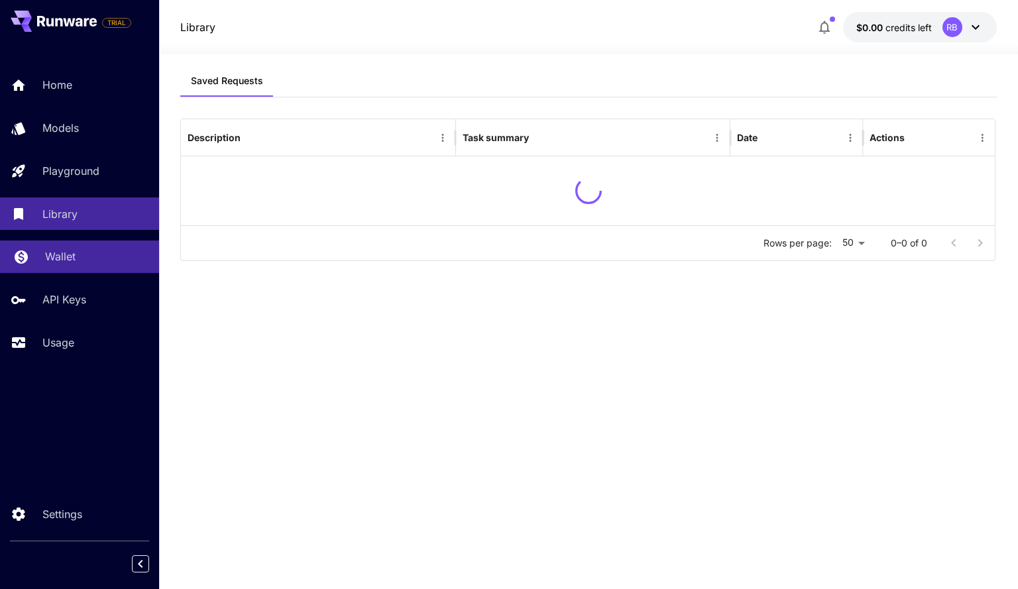
click at [85, 250] on div "Wallet" at bounding box center [96, 257] width 103 height 16
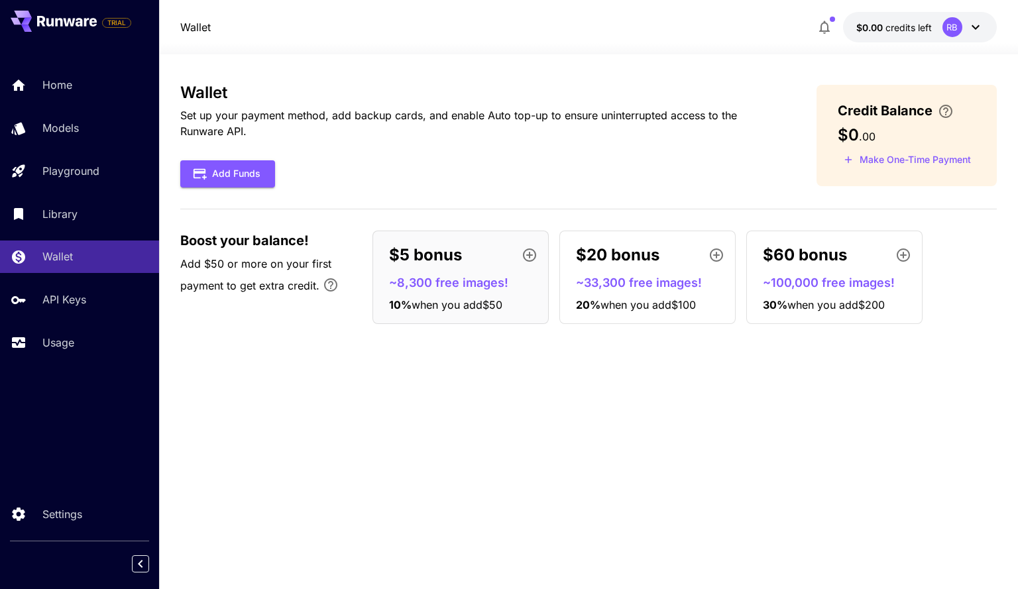
click at [410, 305] on span "10 %" at bounding box center [400, 304] width 23 height 13
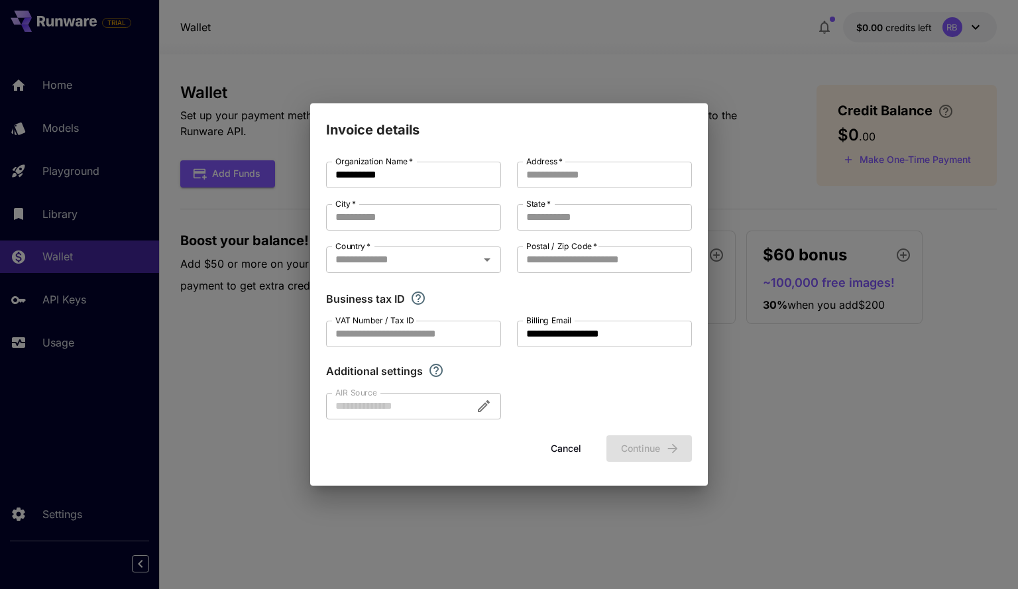
click at [780, 139] on div "**********" at bounding box center [509, 294] width 1018 height 589
click at [269, 154] on div "**********" at bounding box center [509, 294] width 1018 height 589
click at [556, 444] on button "Cancel" at bounding box center [566, 449] width 60 height 27
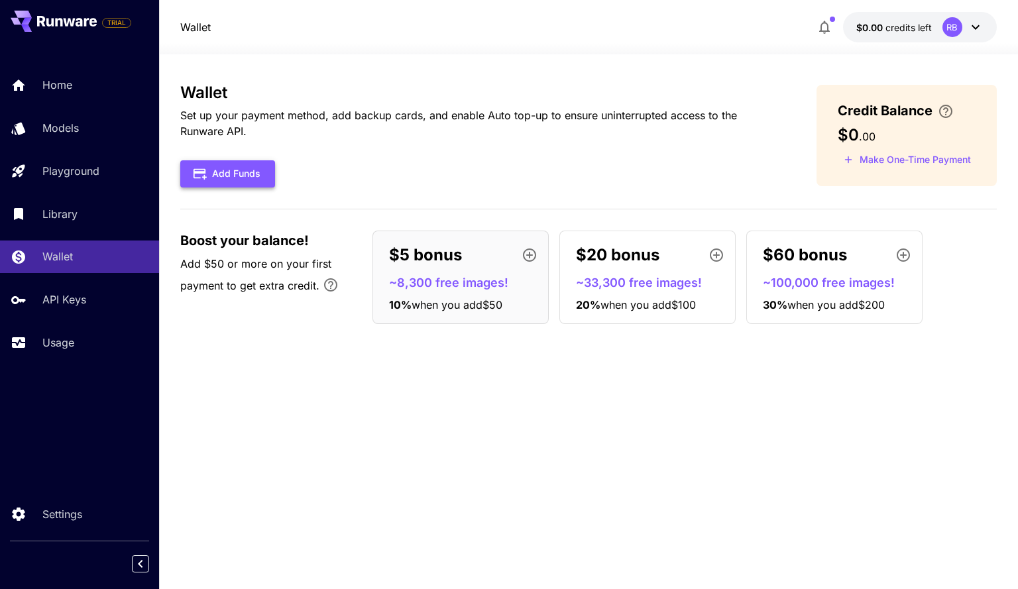
click at [243, 186] on button "Add Funds" at bounding box center [227, 173] width 95 height 27
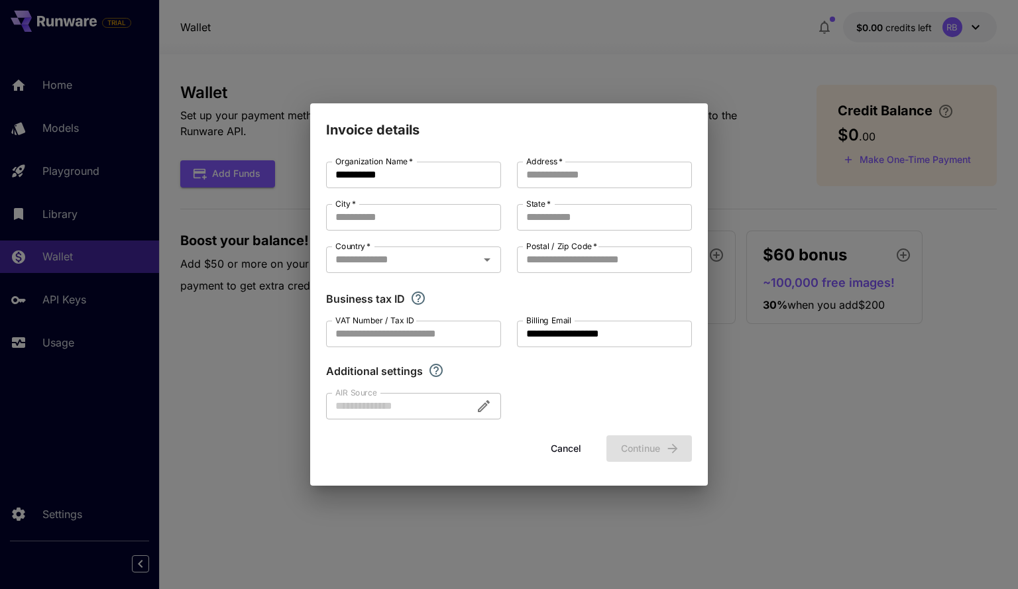
click at [580, 441] on button "Cancel" at bounding box center [566, 449] width 60 height 27
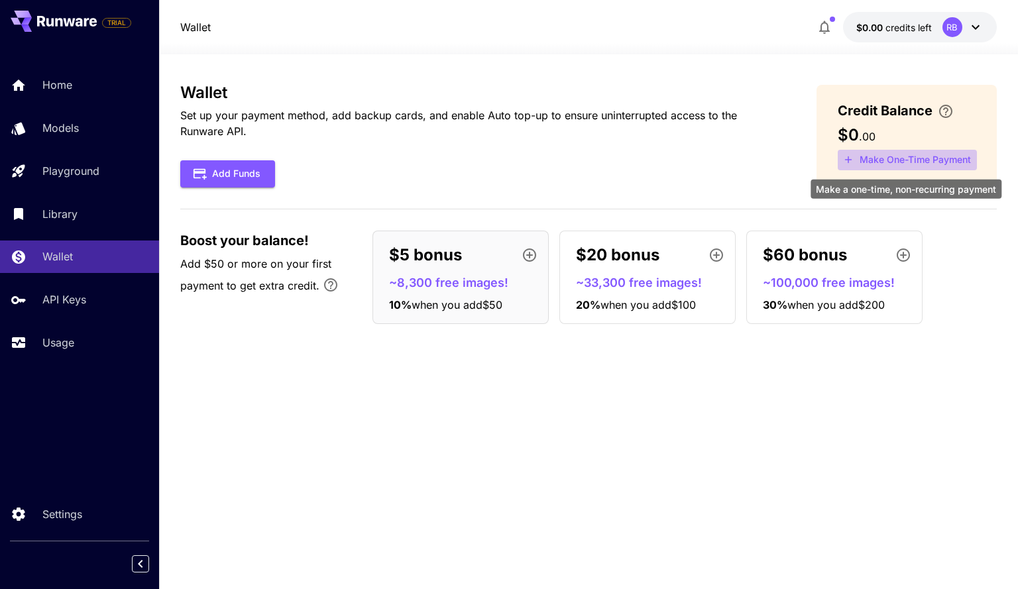
click at [932, 167] on button "Make One-Time Payment" at bounding box center [907, 160] width 139 height 21
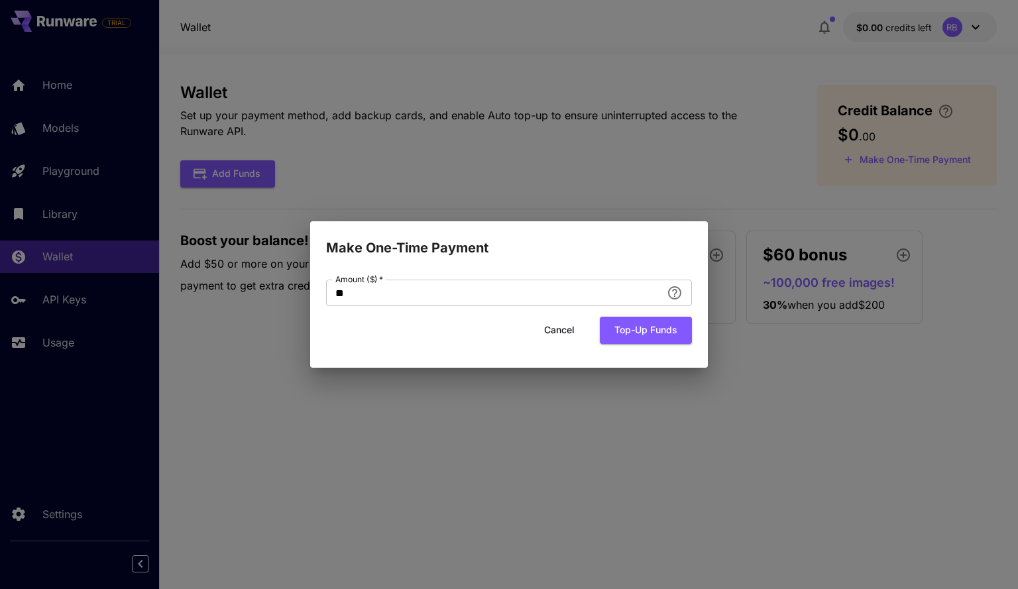
drag, startPoint x: 663, startPoint y: 336, endPoint x: 396, endPoint y: 313, distance: 267.5
click at [404, 317] on div "Cancel Top-up funds" at bounding box center [509, 330] width 366 height 27
click at [396, 313] on form "Amount ($)   * ** Amount ($)   * Cancel Top-up funds" at bounding box center [509, 312] width 366 height 64
click at [398, 295] on input "**" at bounding box center [493, 293] width 335 height 27
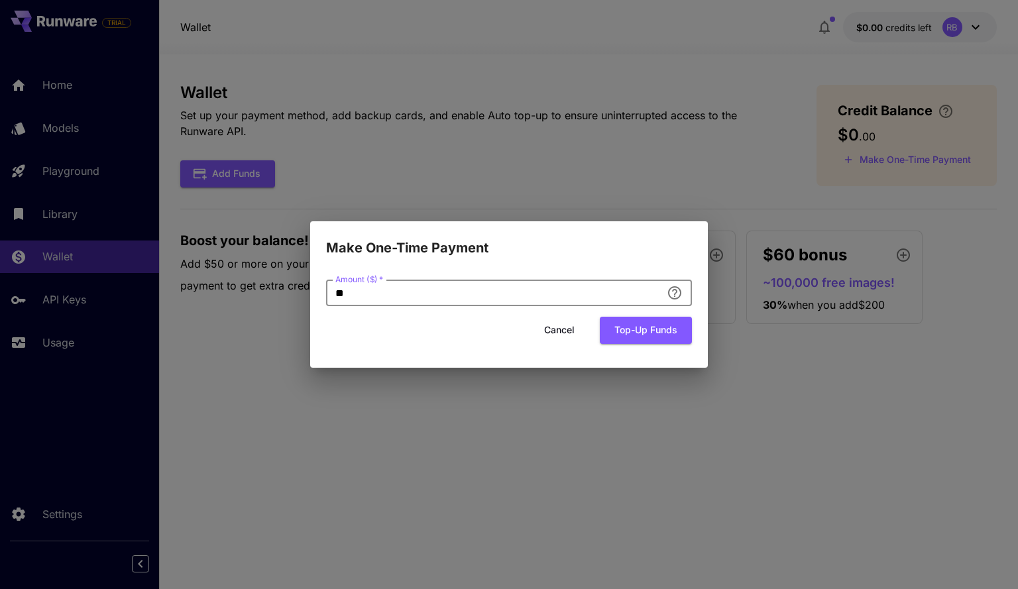
click at [398, 295] on input "**" at bounding box center [493, 293] width 335 height 27
type input "**"
click at [631, 340] on button "Top-up funds" at bounding box center [646, 330] width 92 height 27
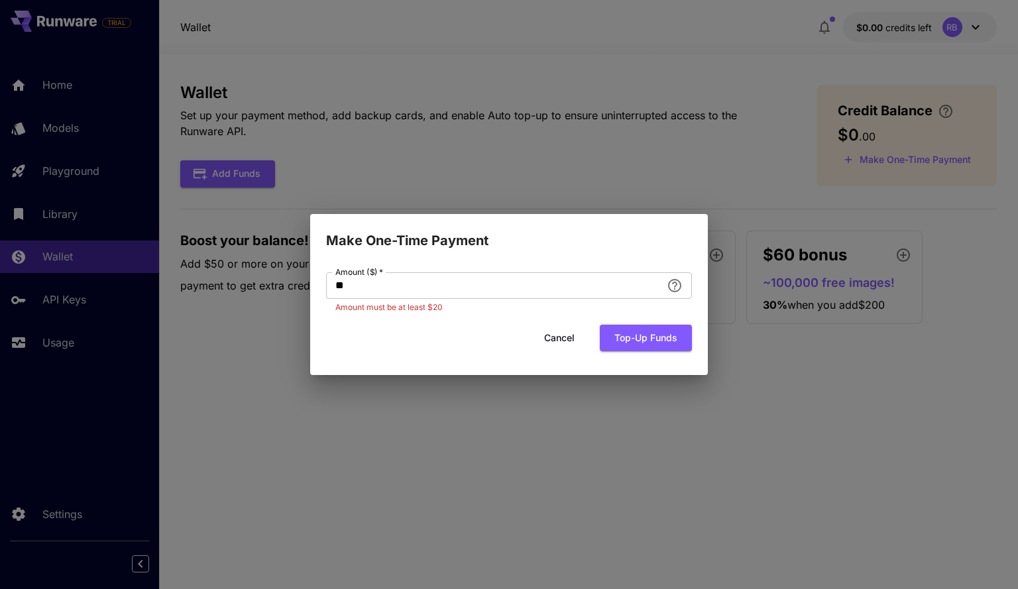
click at [542, 331] on button "Cancel" at bounding box center [560, 338] width 60 height 27
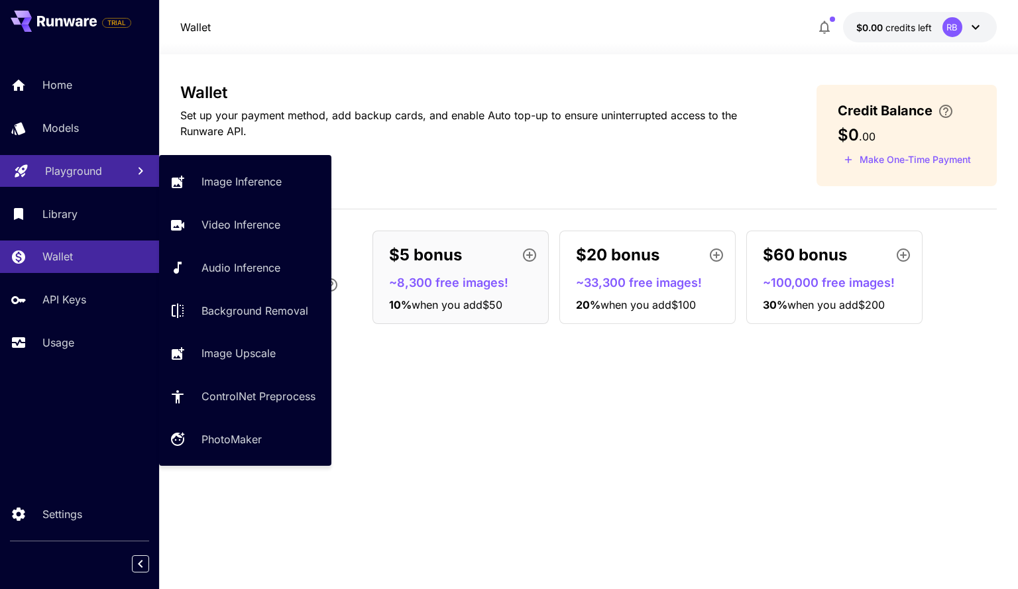
click at [87, 172] on p "Playground" at bounding box center [73, 171] width 57 height 16
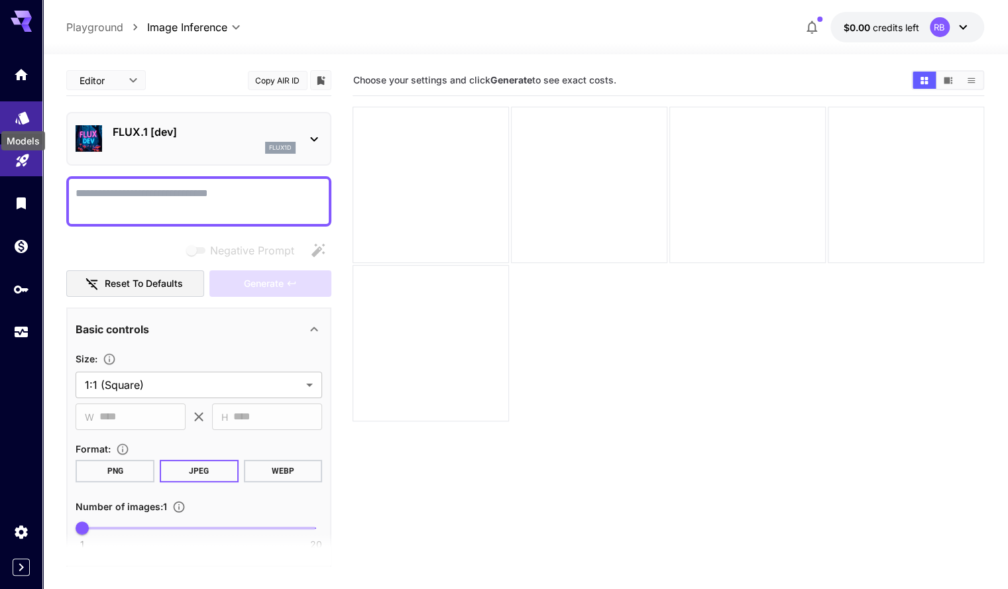
click at [27, 119] on icon "Models" at bounding box center [22, 116] width 14 height 13
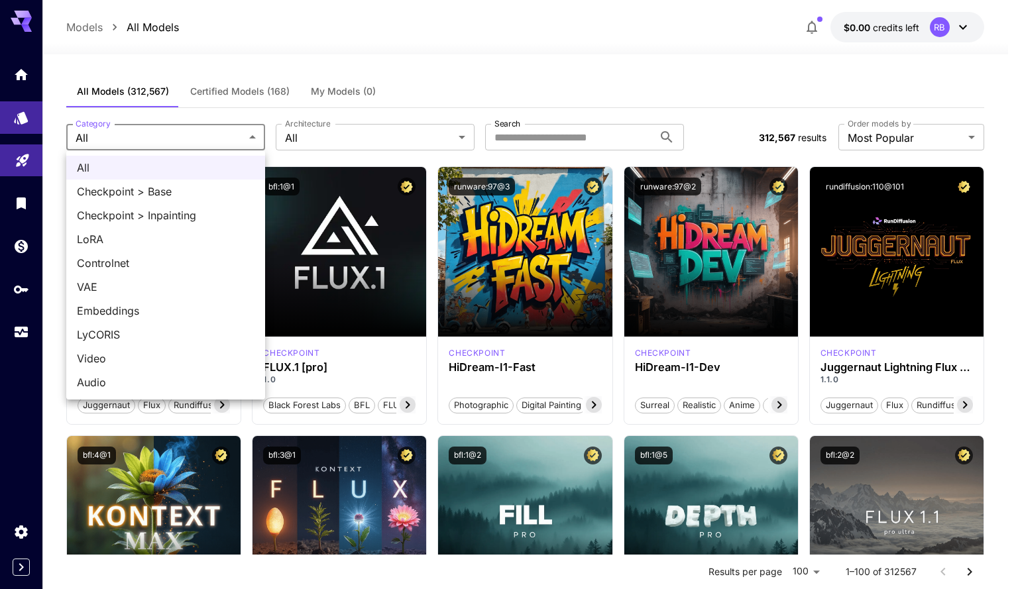
click at [363, 139] on div at bounding box center [509, 294] width 1018 height 589
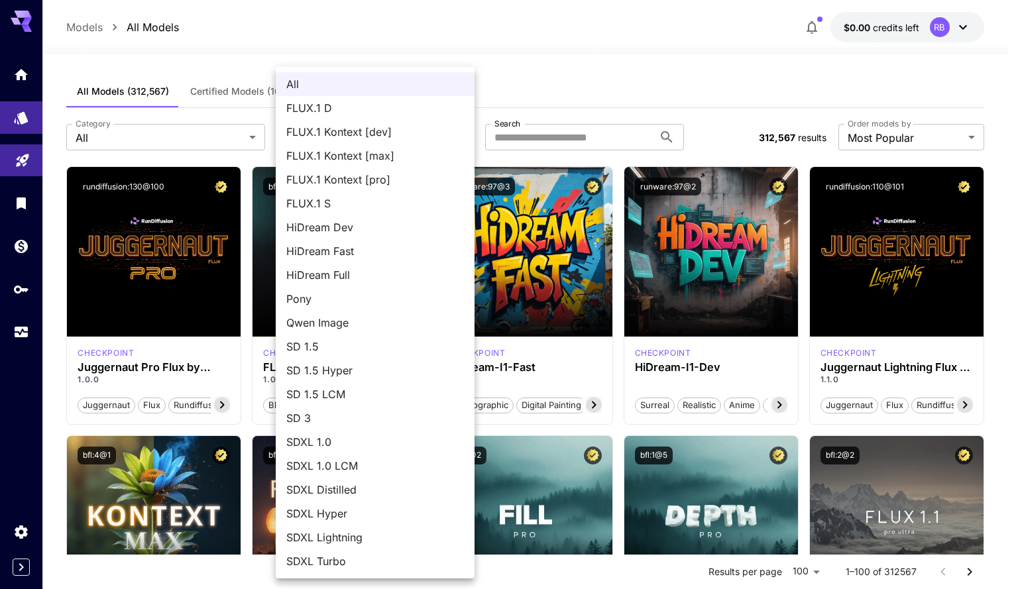
click at [347, 135] on span "FLUX.1 Kontext [dev]" at bounding box center [375, 132] width 178 height 16
type input "**********"
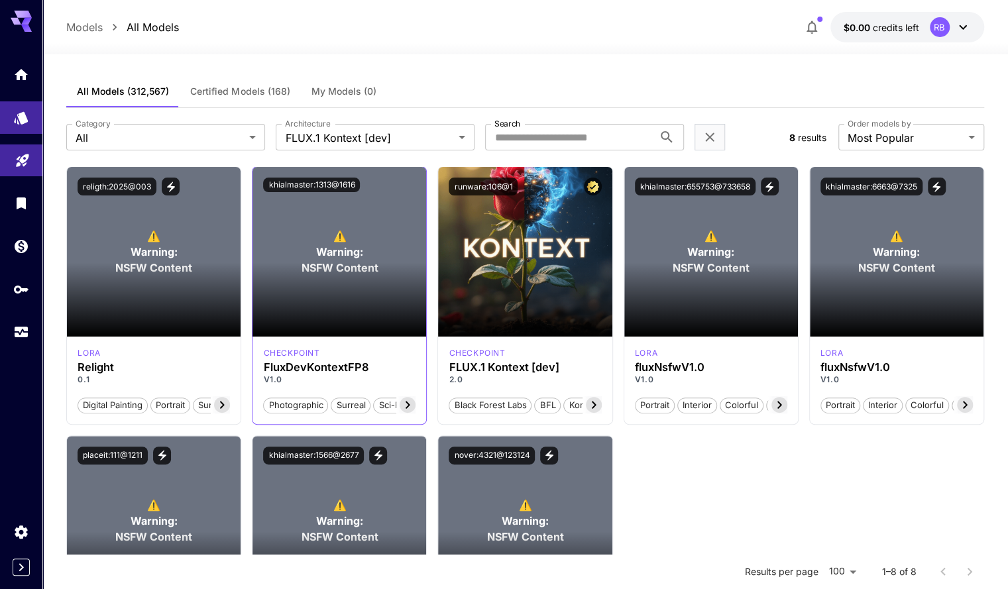
click at [345, 263] on section at bounding box center [340, 300] width 174 height 74
click at [403, 397] on icon at bounding box center [408, 405] width 16 height 16
click at [365, 302] on section at bounding box center [340, 300] width 174 height 74
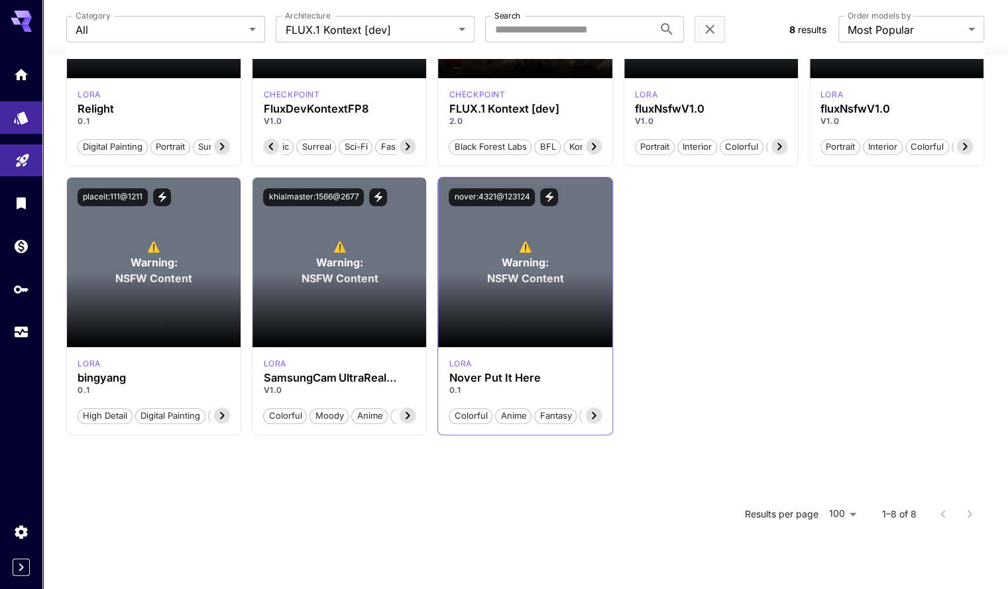
scroll to position [0, 0]
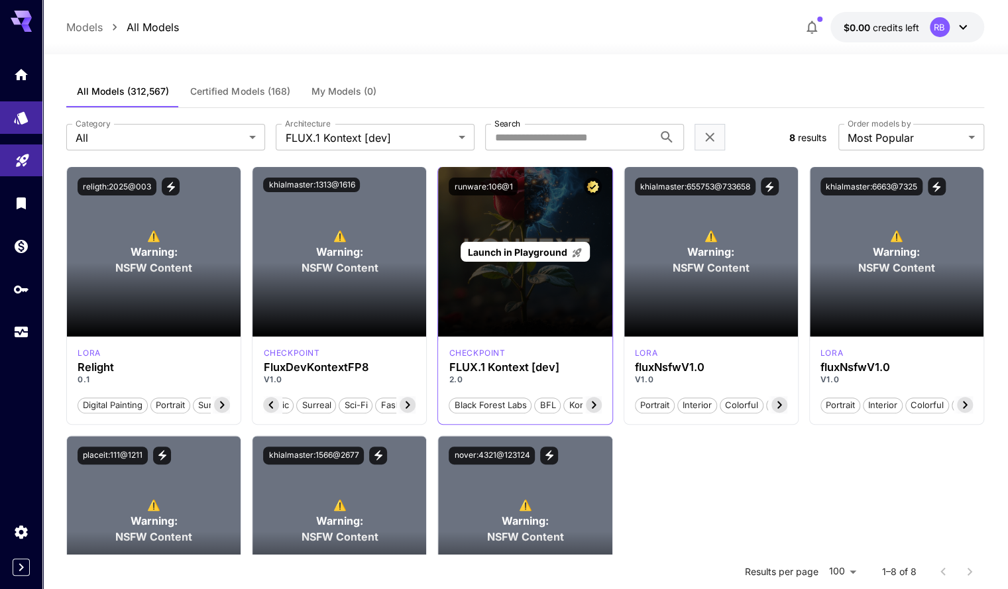
click at [583, 251] on div "Launch in Playground" at bounding box center [525, 252] width 129 height 21
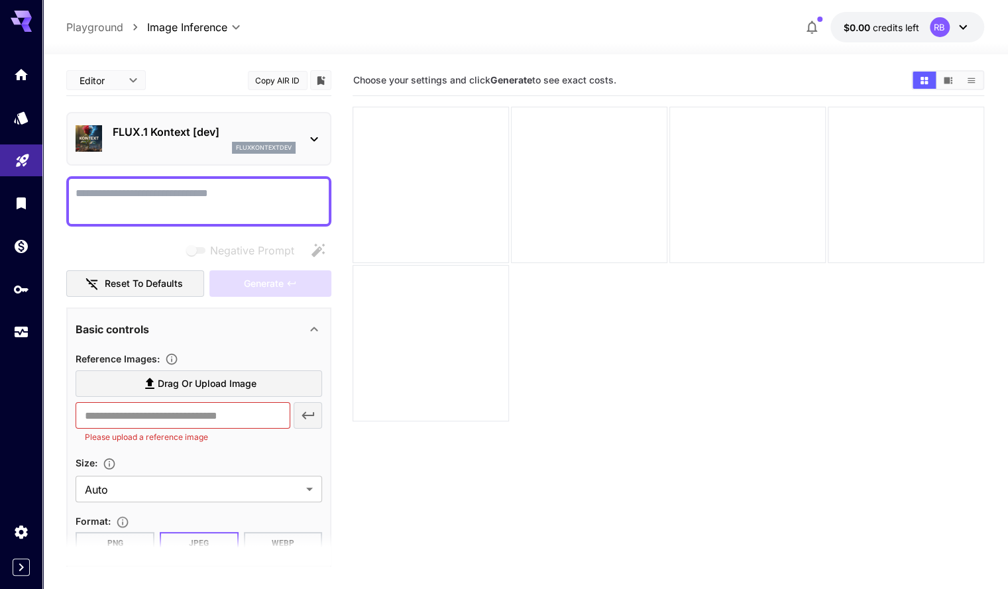
click at [232, 128] on p "FLUX.1 Kontext [dev]" at bounding box center [204, 132] width 183 height 16
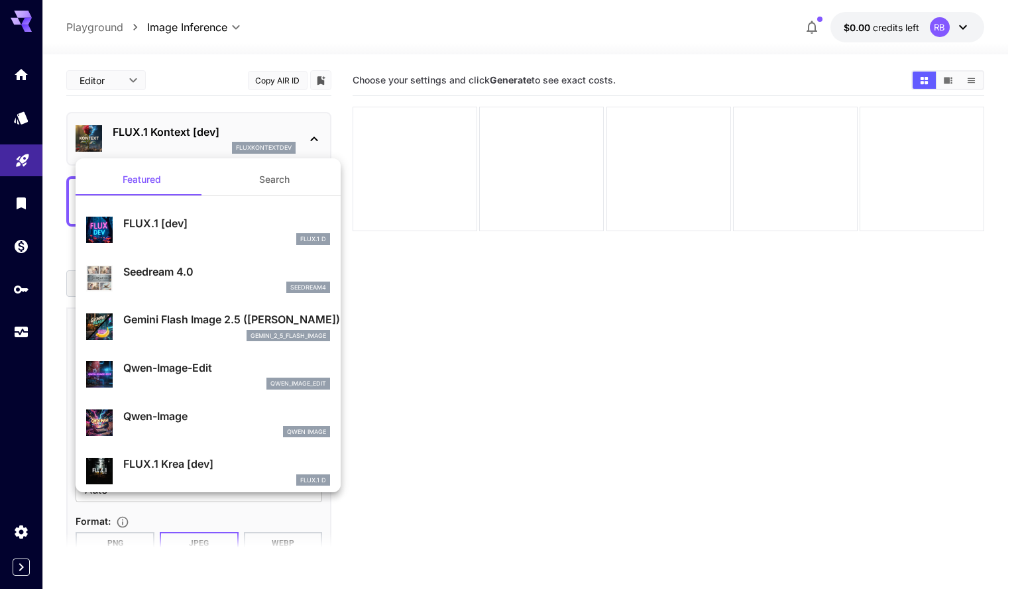
click at [321, 130] on div at bounding box center [509, 294] width 1018 height 589
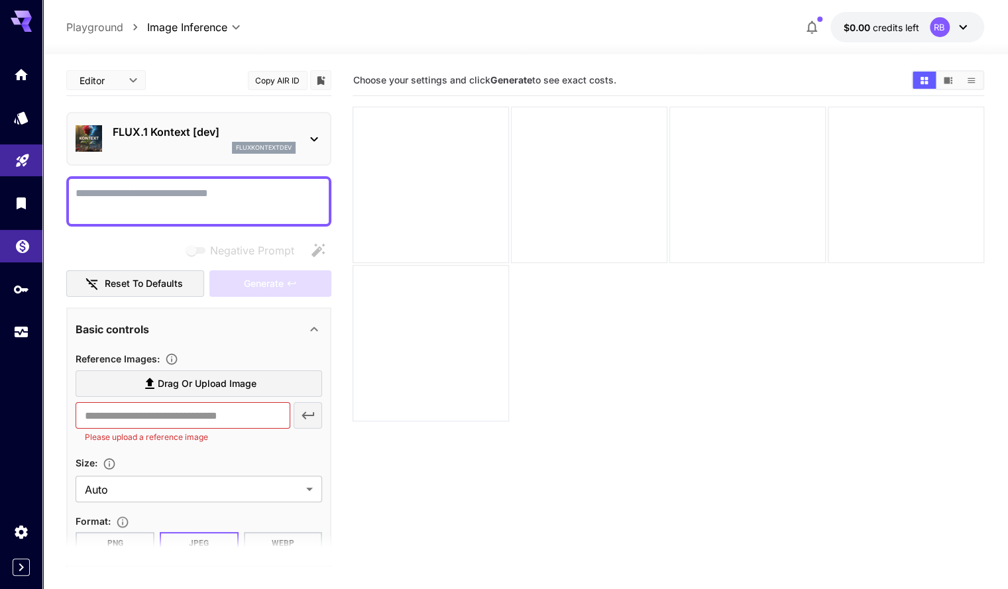
click at [19, 253] on link at bounding box center [21, 246] width 42 height 32
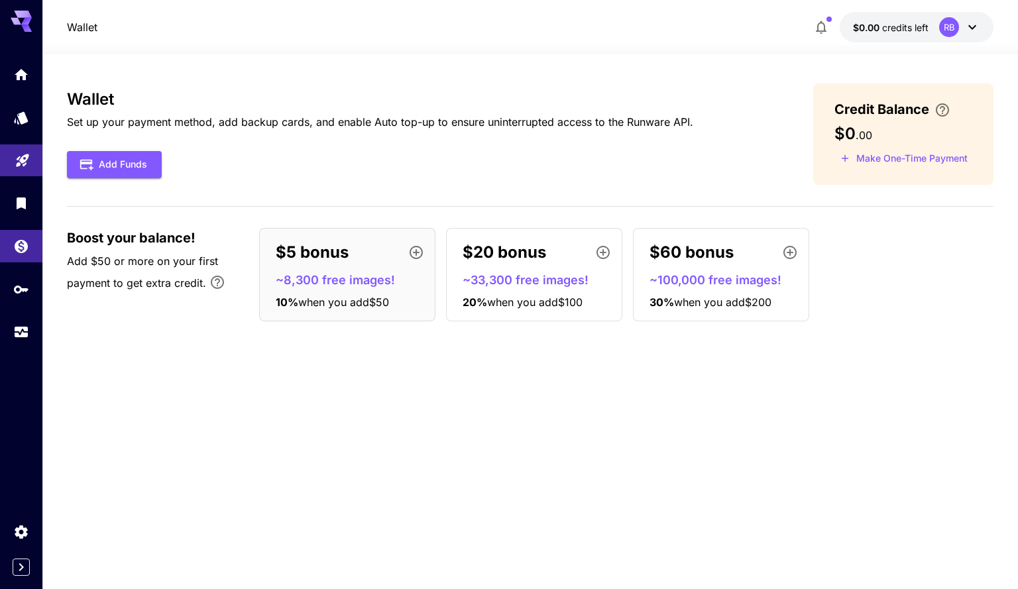
click at [422, 311] on div "$5 bonus ~8,300 free images! 10 % when you add $50" at bounding box center [347, 274] width 176 height 93
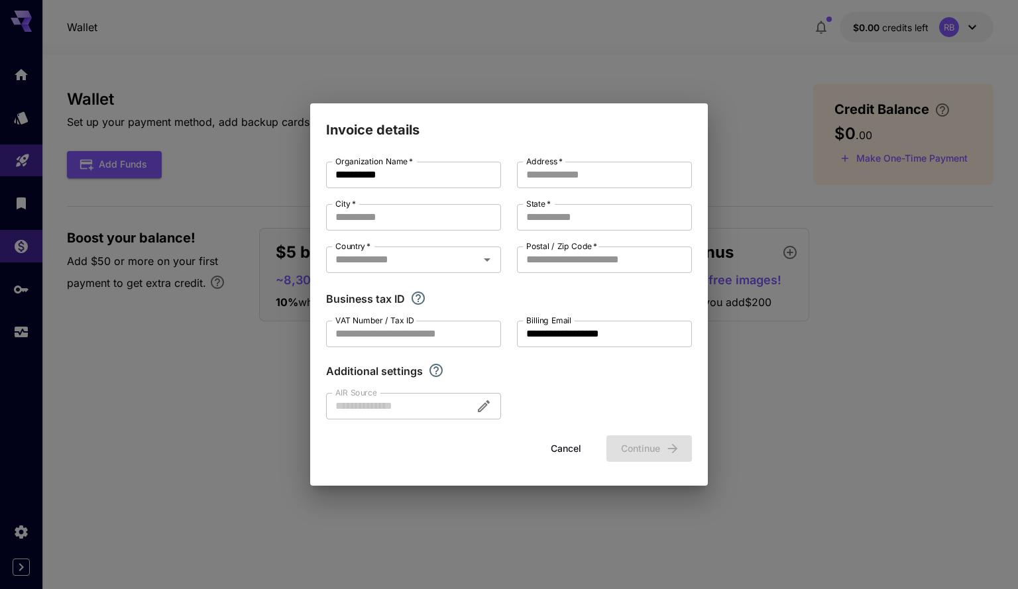
click at [581, 453] on button "Cancel" at bounding box center [566, 449] width 60 height 27
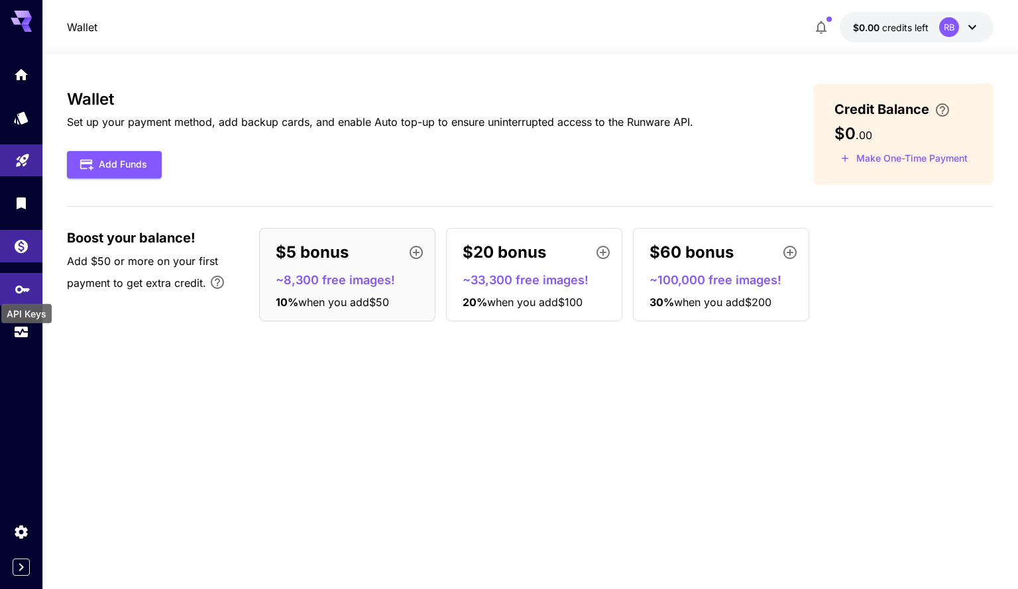
click at [27, 285] on icon "API Keys" at bounding box center [23, 286] width 16 height 16
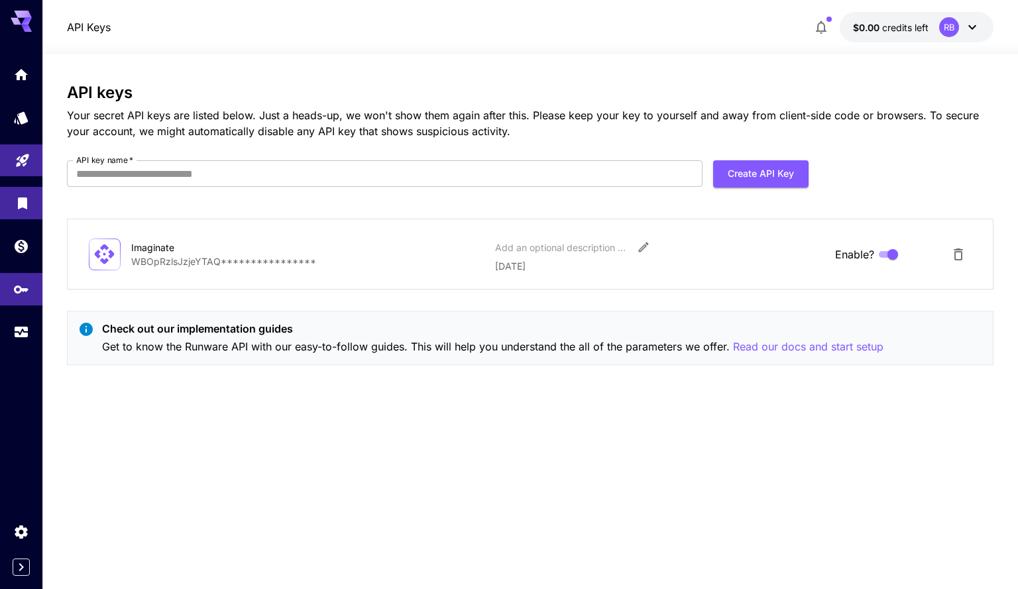
click at [36, 188] on link at bounding box center [21, 203] width 42 height 32
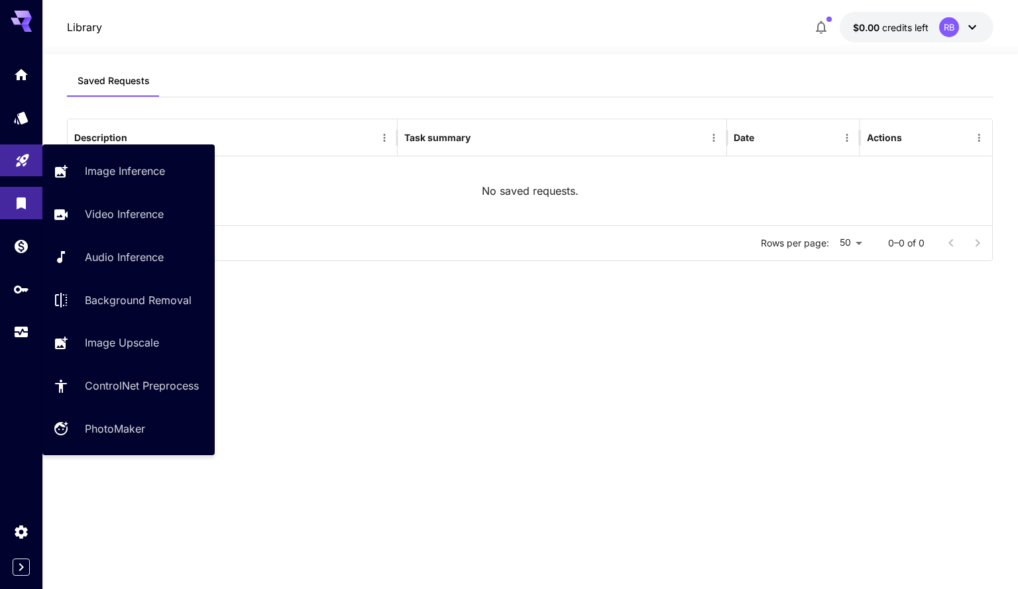
click at [32, 165] on link at bounding box center [21, 161] width 42 height 32
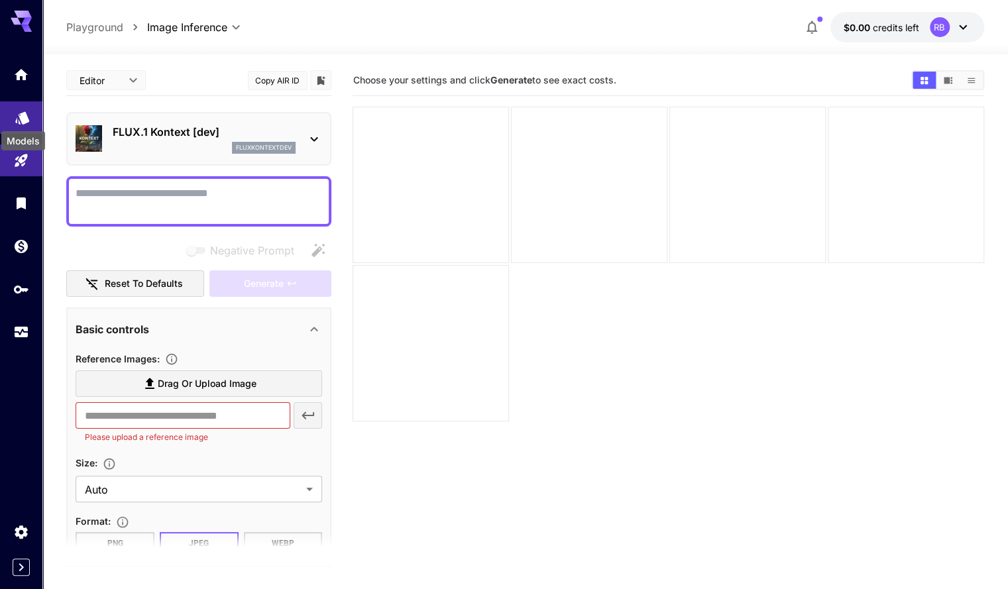
click at [28, 110] on icon "Models" at bounding box center [23, 114] width 16 height 16
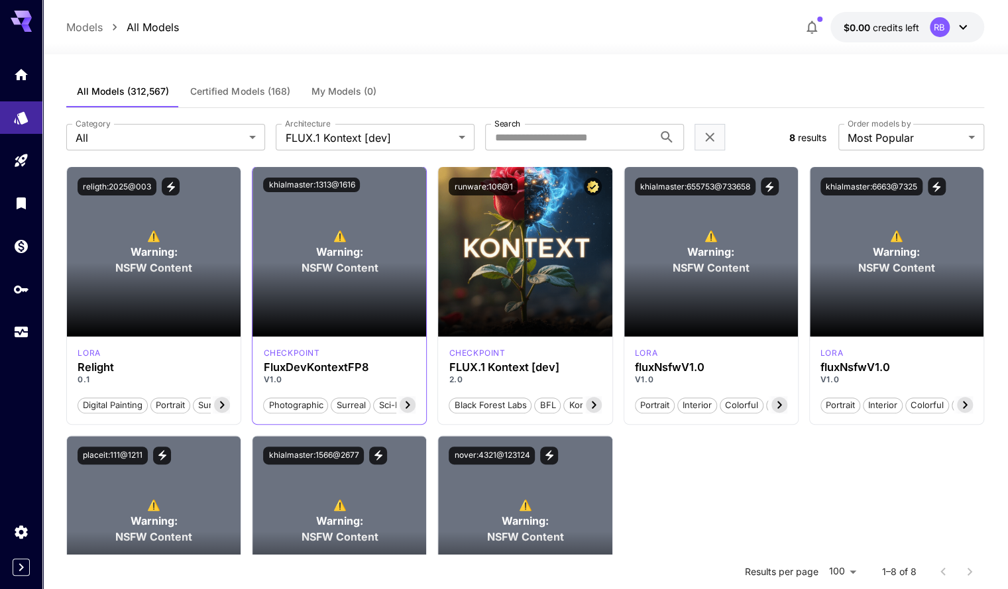
click at [330, 316] on section at bounding box center [340, 300] width 174 height 74
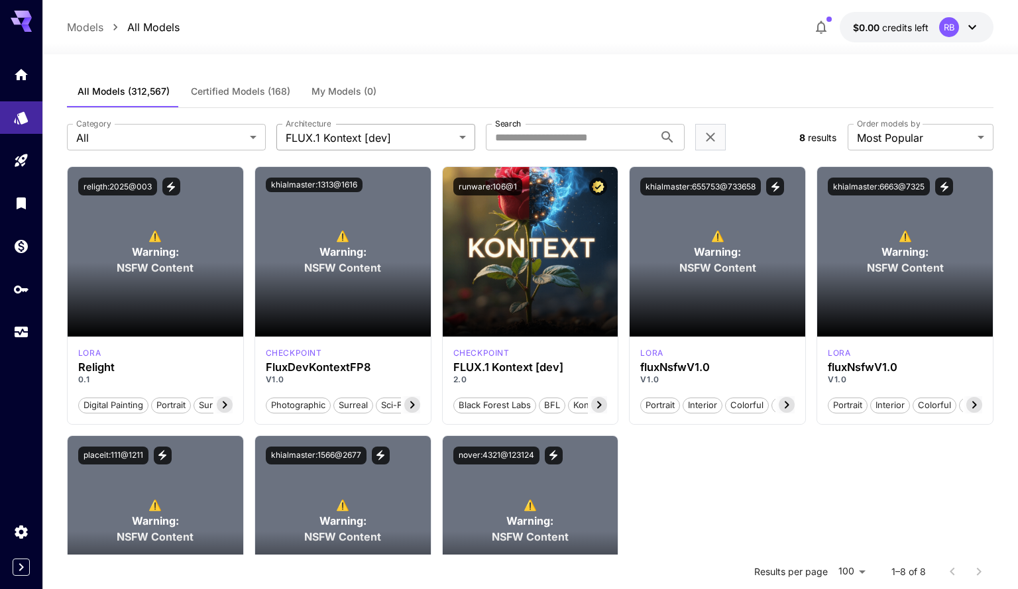
click at [366, 139] on body "**********" at bounding box center [509, 436] width 1018 height 873
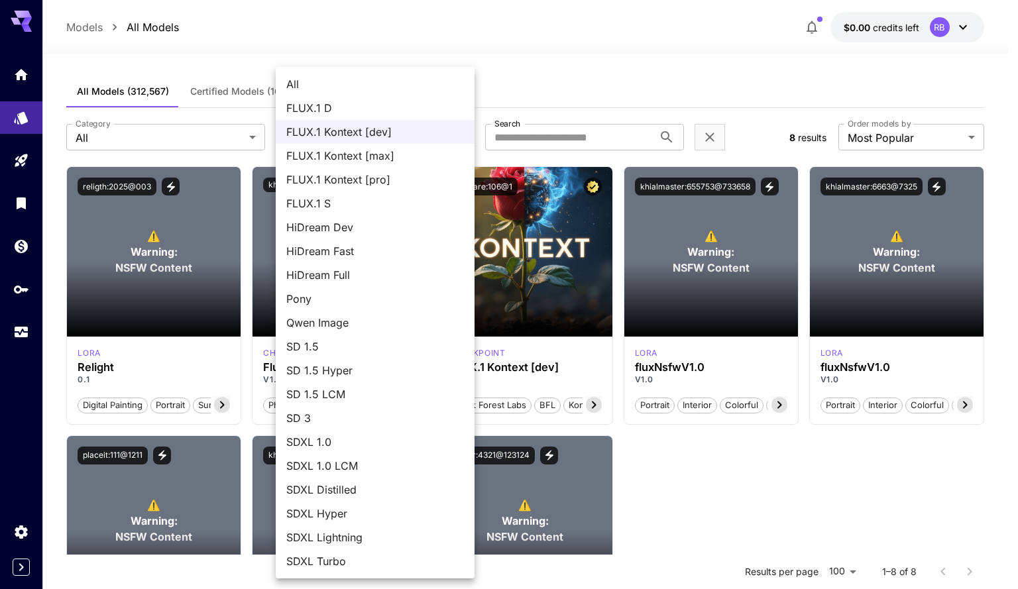
click at [318, 92] on li "All" at bounding box center [375, 84] width 199 height 24
type input "***"
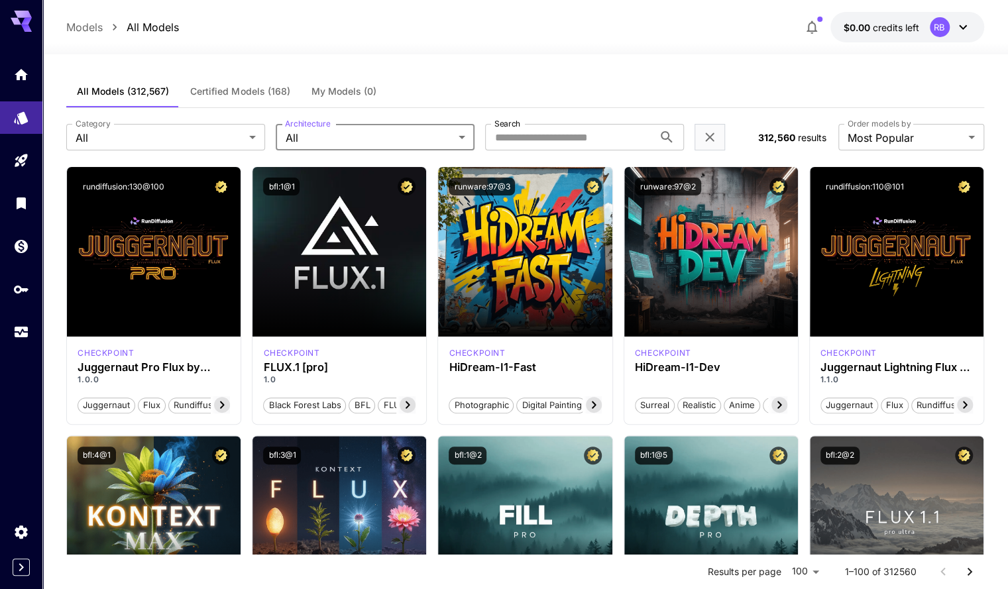
click at [851, 25] on span "$0.00" at bounding box center [858, 27] width 29 height 11
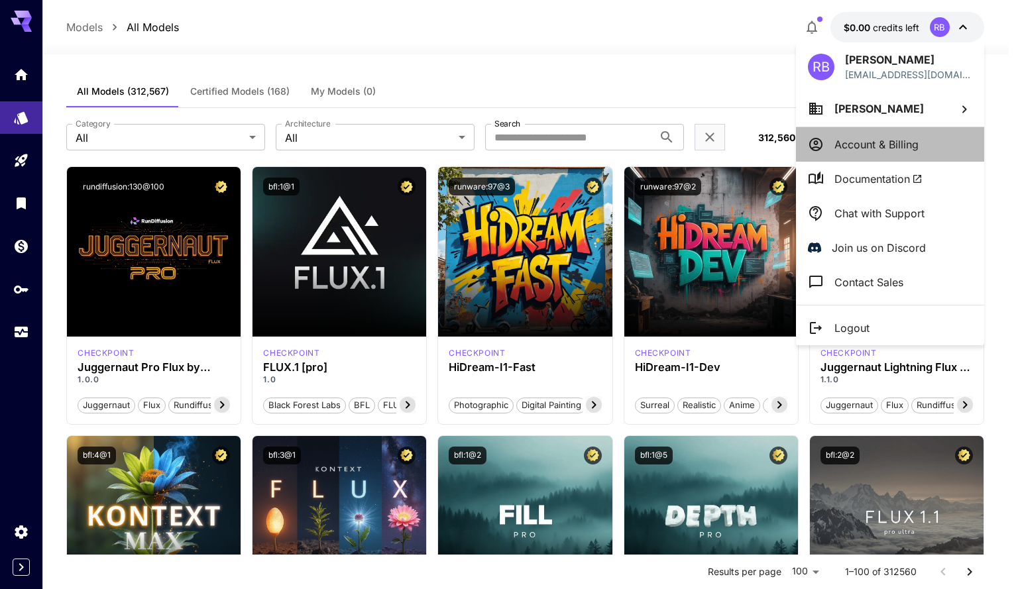
click at [857, 143] on p "Account & Billing" at bounding box center [877, 145] width 84 height 16
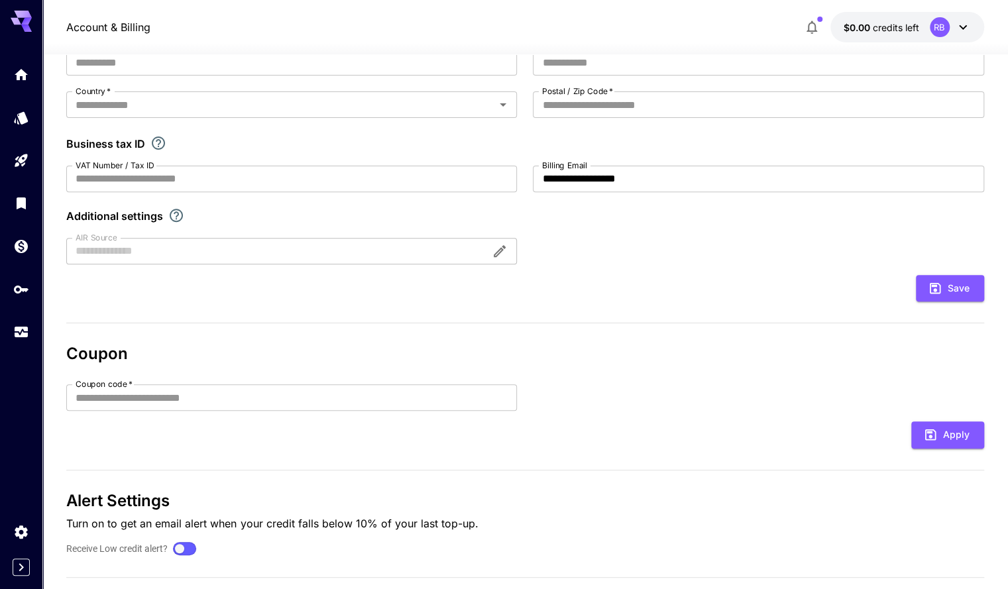
scroll to position [219, 0]
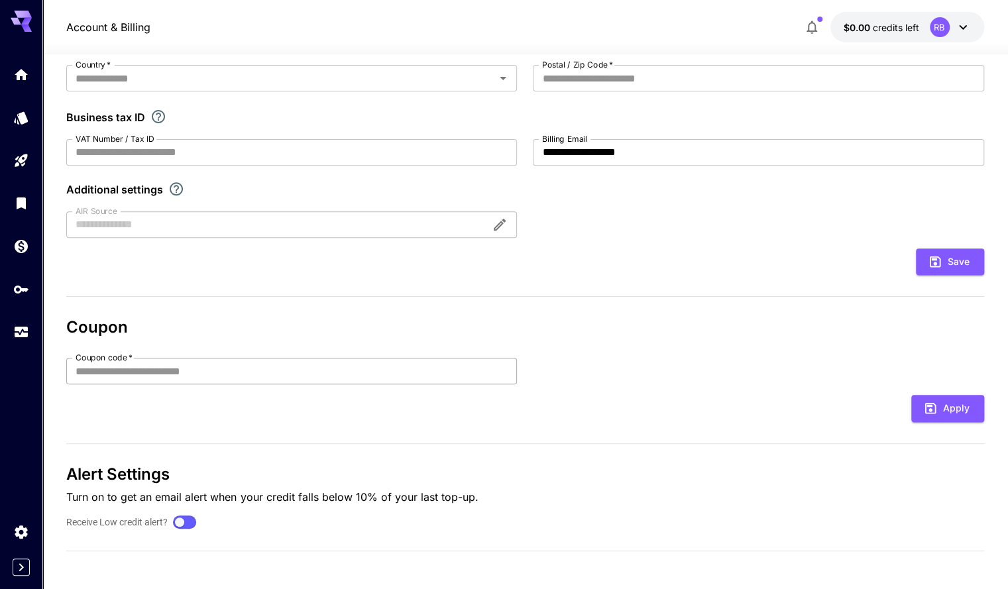
click at [117, 377] on input "Coupon code   *" at bounding box center [291, 371] width 451 height 27
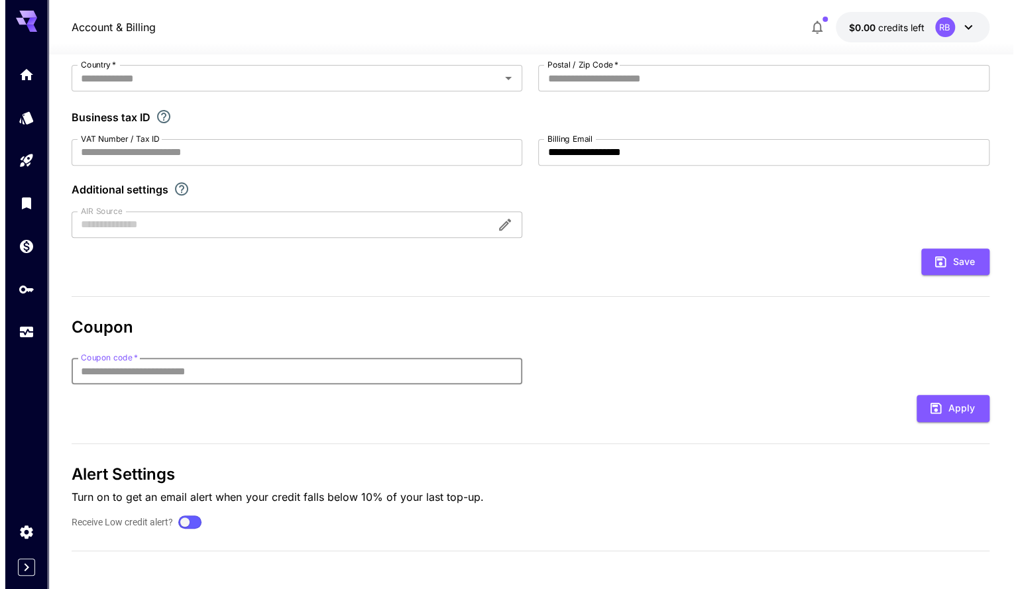
scroll to position [0, 0]
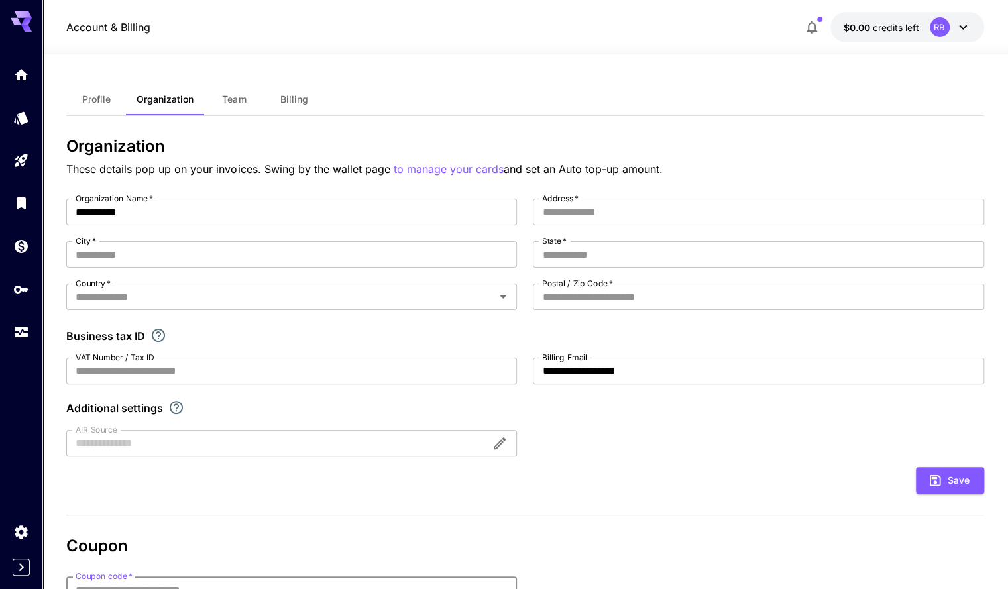
click at [225, 97] on span "Team" at bounding box center [234, 99] width 24 height 12
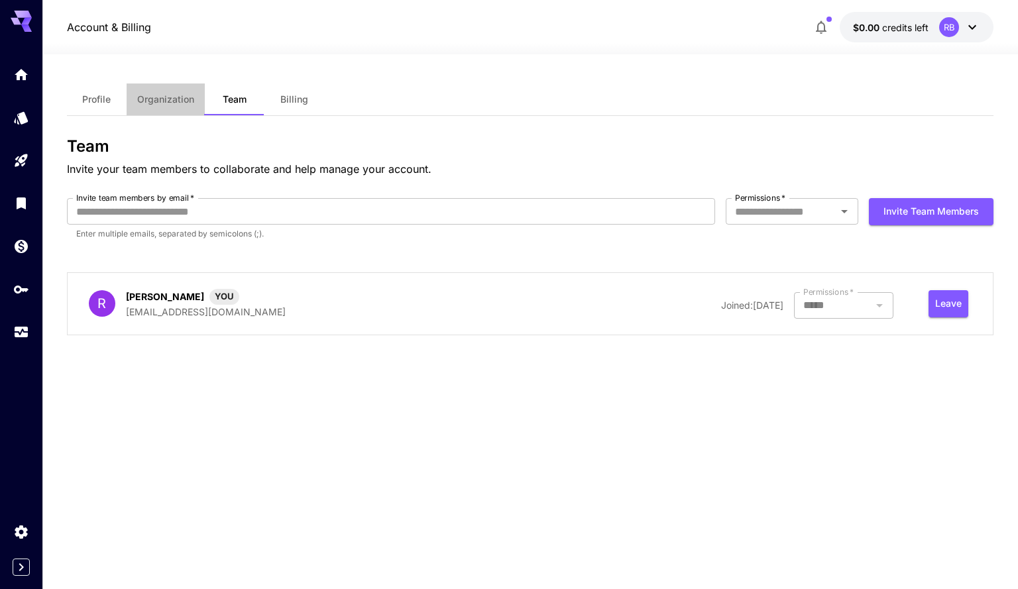
click at [173, 104] on span "Organization" at bounding box center [165, 99] width 57 height 12
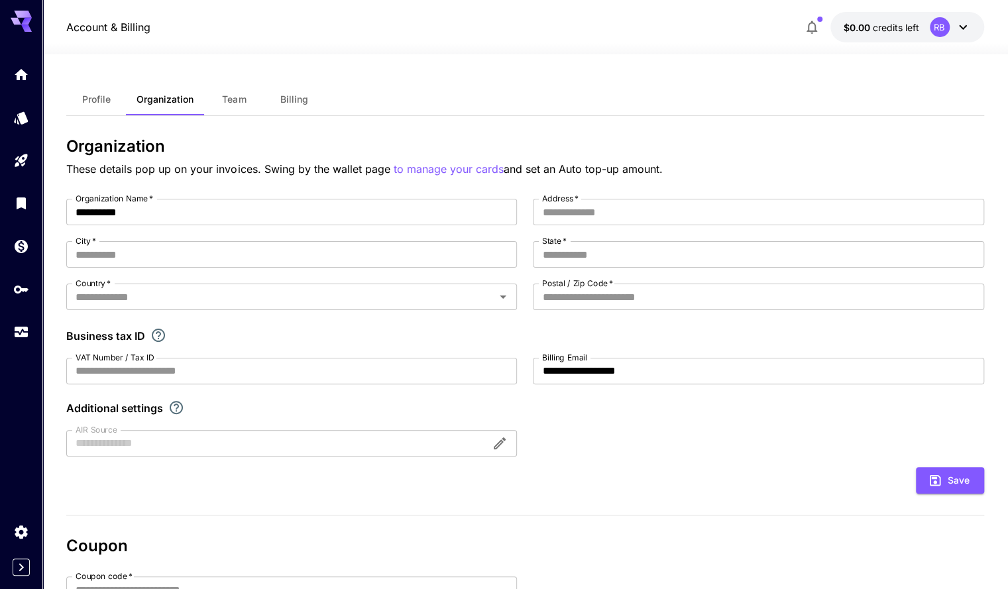
click at [78, 103] on button "Profile" at bounding box center [96, 100] width 60 height 32
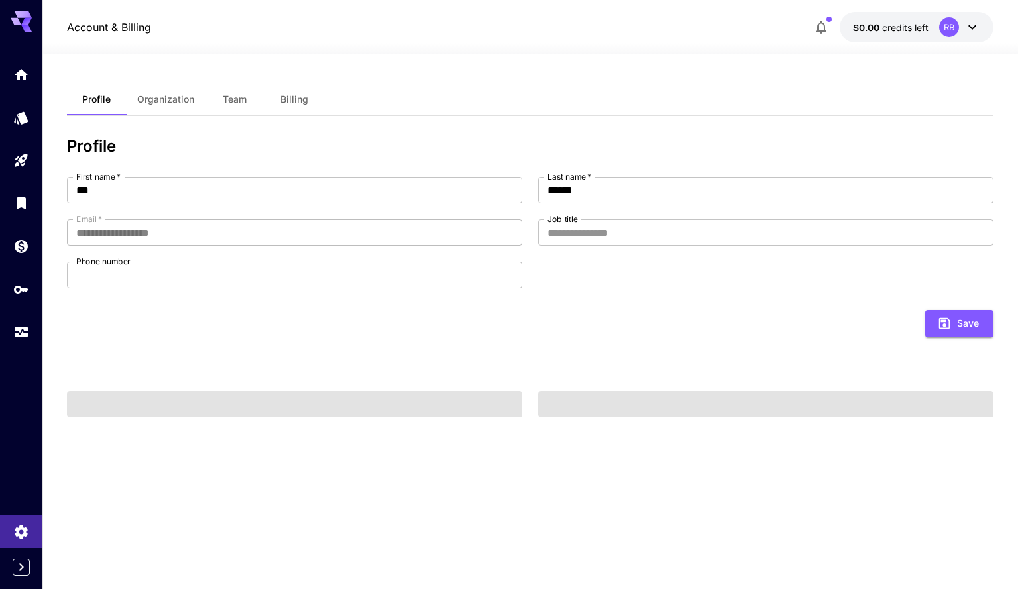
click at [58, 246] on section "**********" at bounding box center [530, 321] width 976 height 535
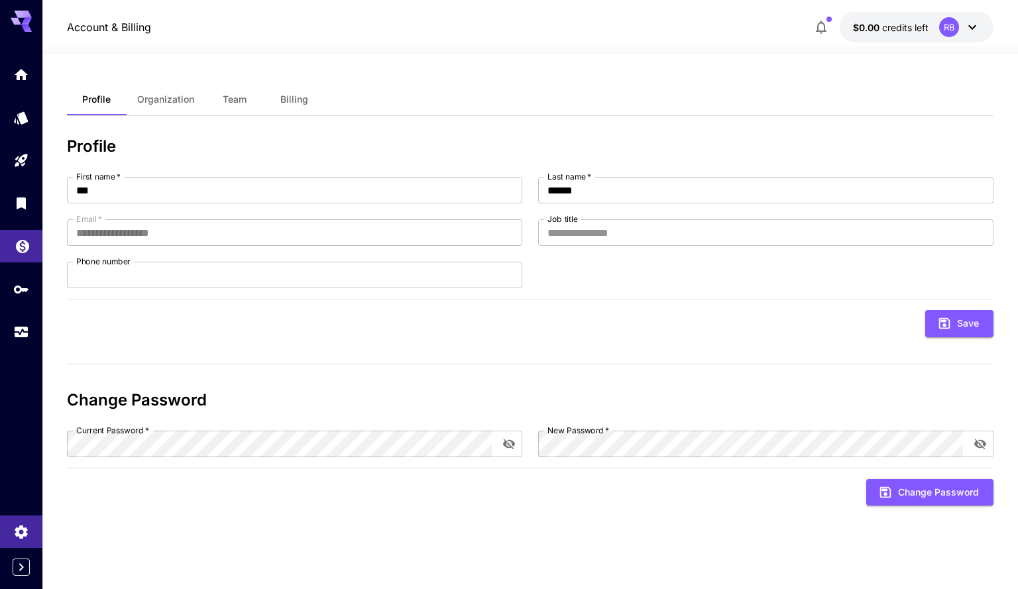
click at [30, 259] on link at bounding box center [21, 246] width 42 height 32
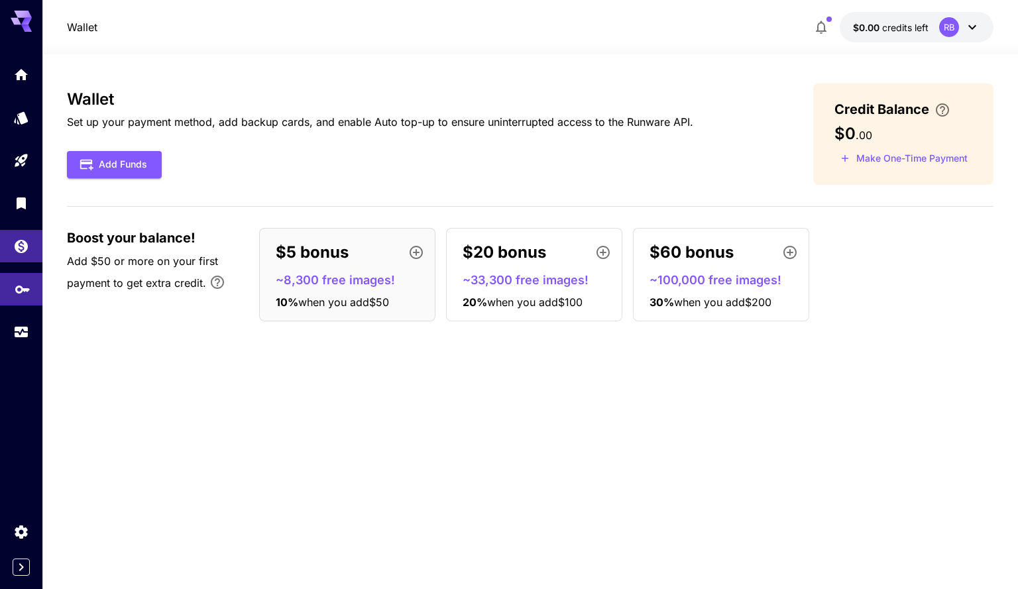
click at [37, 294] on link at bounding box center [21, 289] width 42 height 32
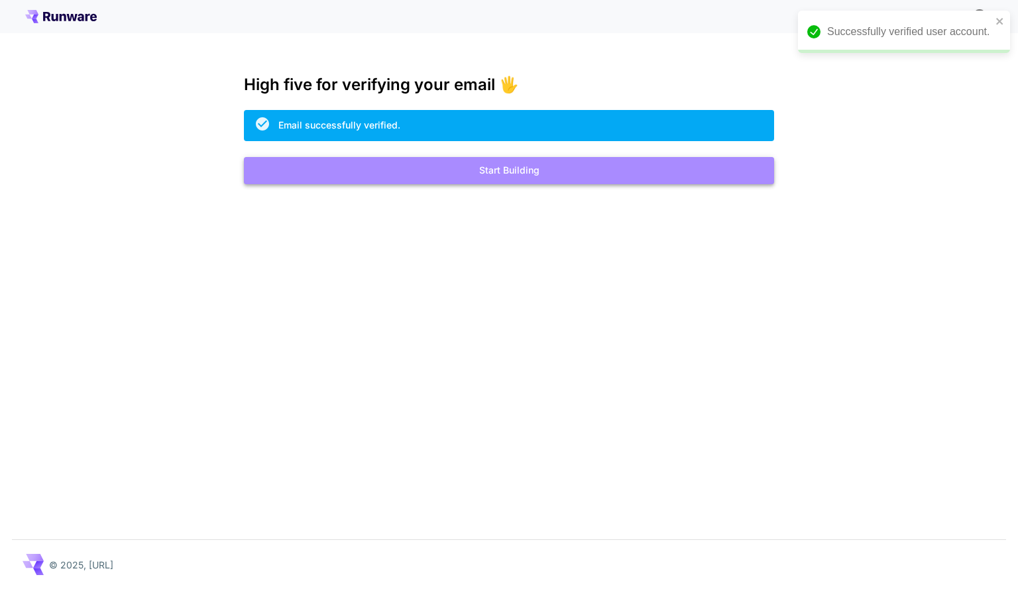
click at [489, 175] on button "Start Building" at bounding box center [509, 170] width 530 height 27
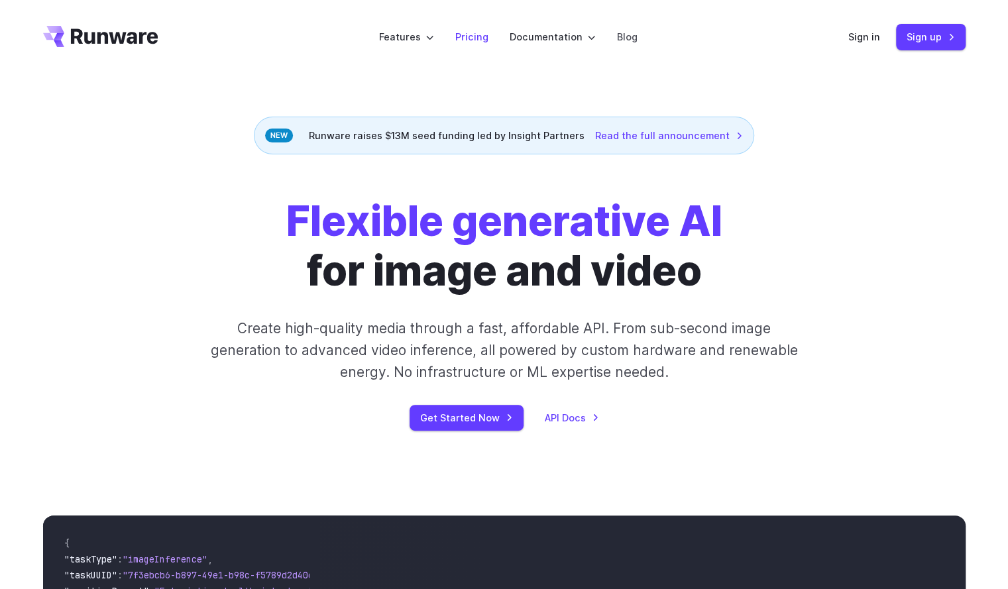
click at [480, 35] on link "Pricing" at bounding box center [471, 36] width 33 height 15
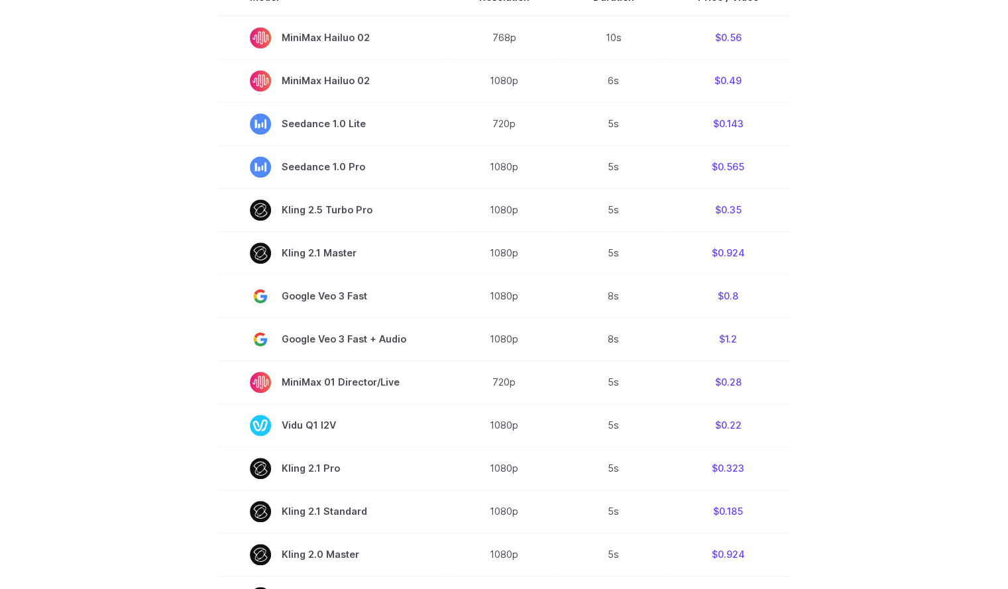
scroll to position [265, 0]
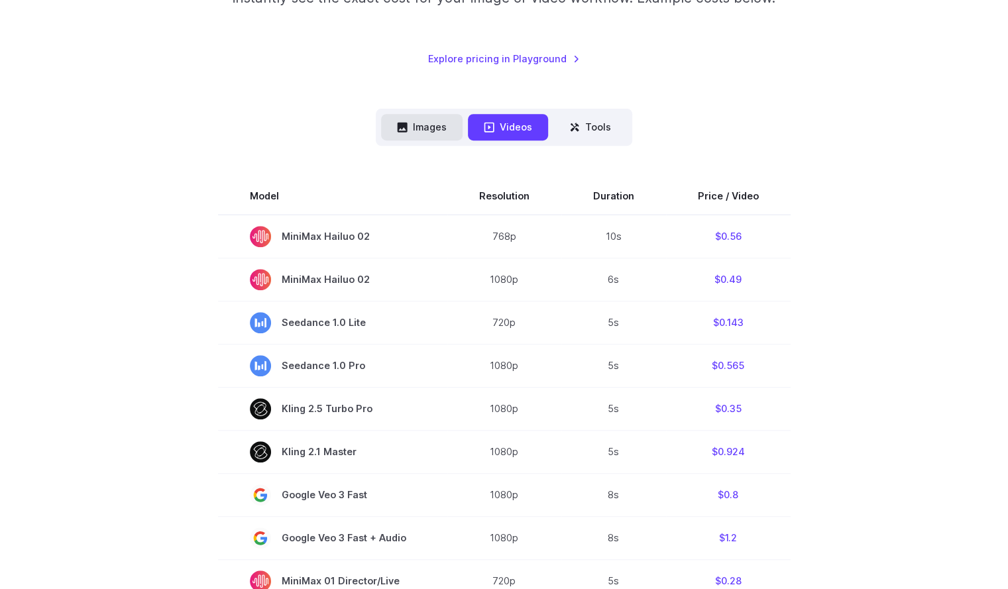
click at [419, 133] on button "Images" at bounding box center [422, 127] width 82 height 26
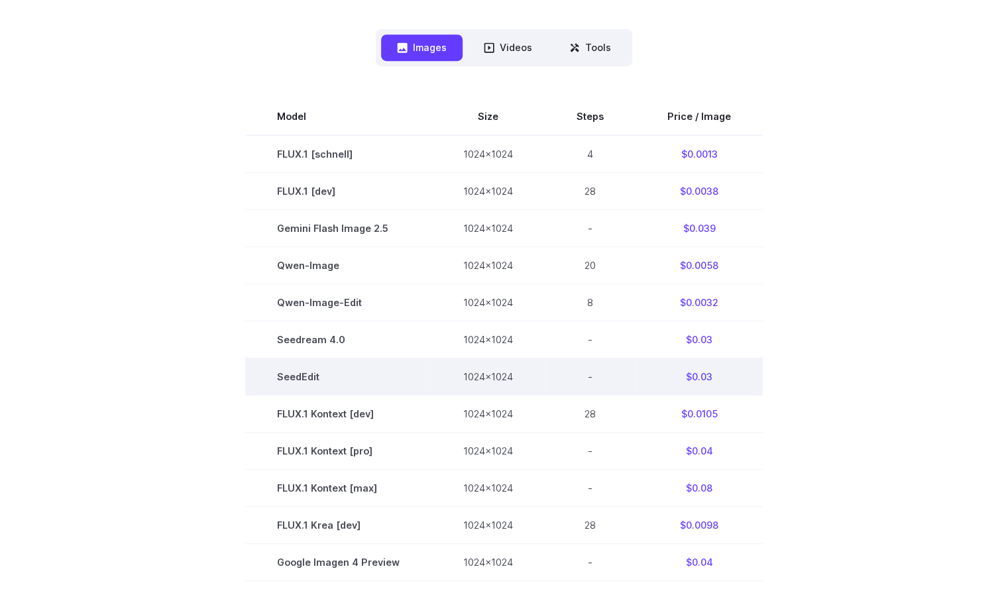
drag, startPoint x: 395, startPoint y: 322, endPoint x: 411, endPoint y: 369, distance: 50.3
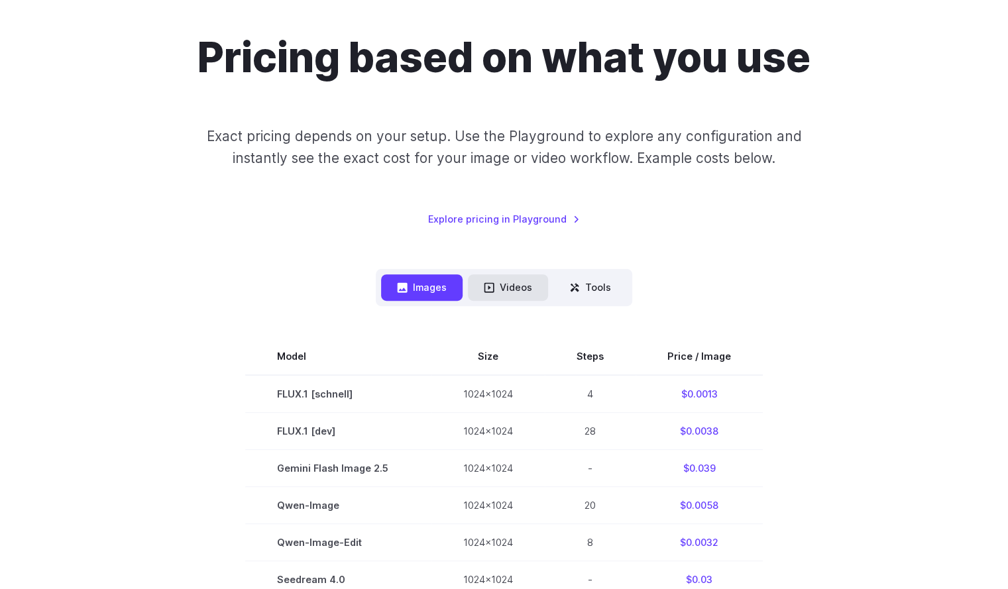
scroll to position [133, 0]
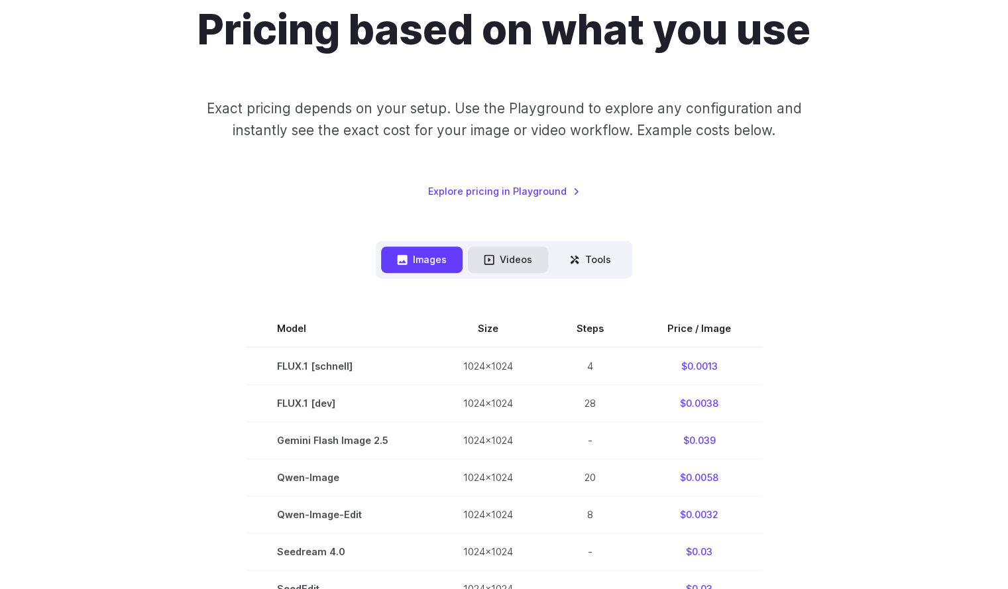
click at [519, 253] on button "Videos" at bounding box center [508, 260] width 80 height 26
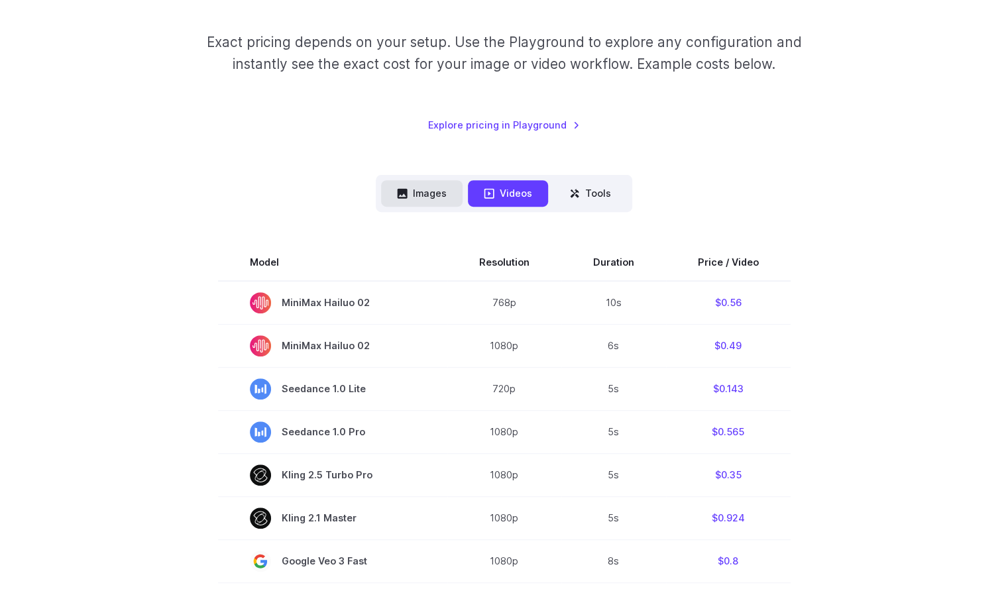
click at [419, 192] on button "Images" at bounding box center [422, 193] width 82 height 26
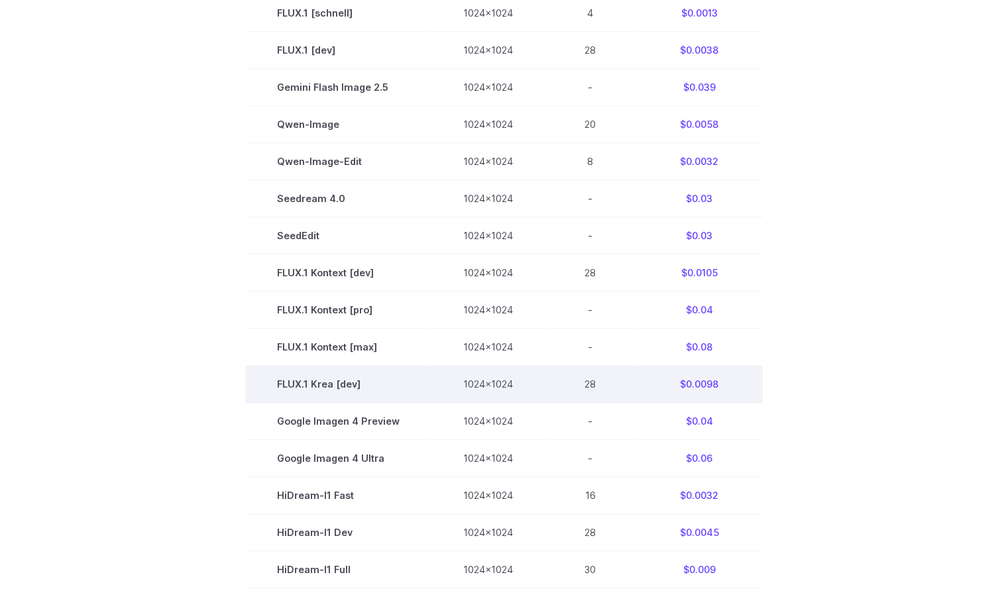
scroll to position [331, 0]
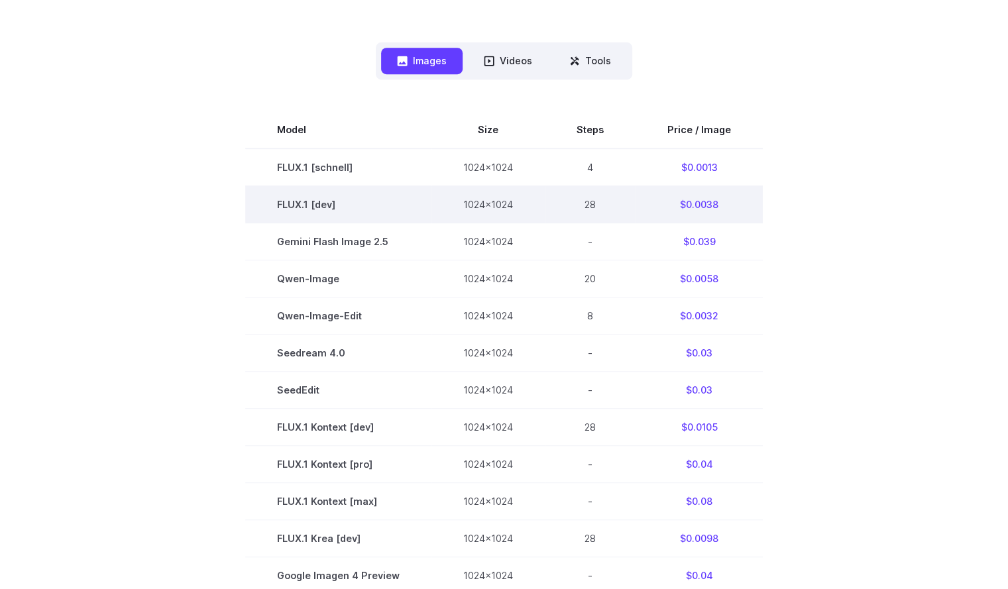
click at [302, 204] on td "FLUX.1 [dev]" at bounding box center [338, 204] width 186 height 37
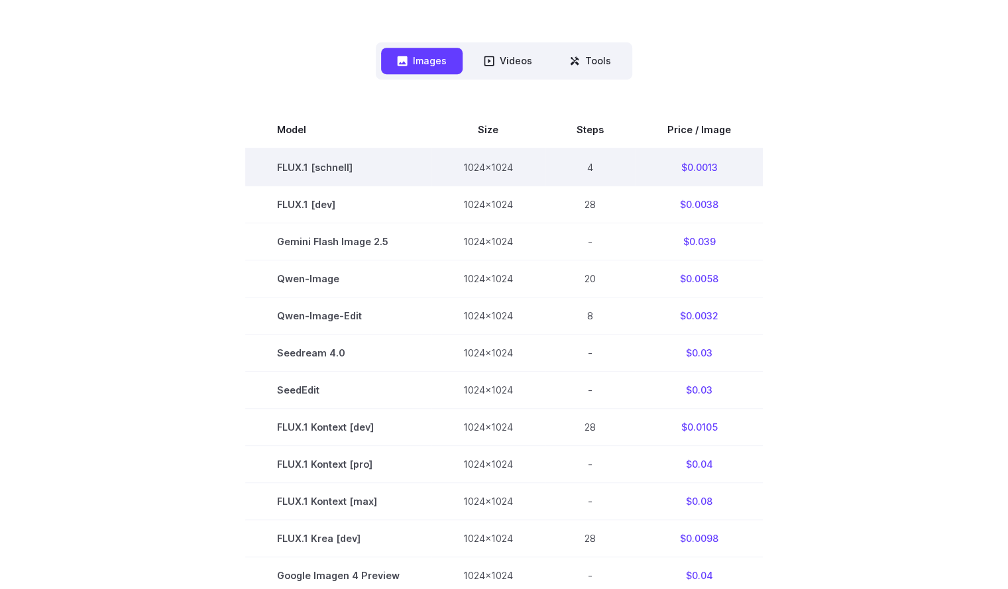
click at [310, 171] on td "FLUX.1 [schnell]" at bounding box center [338, 168] width 186 height 38
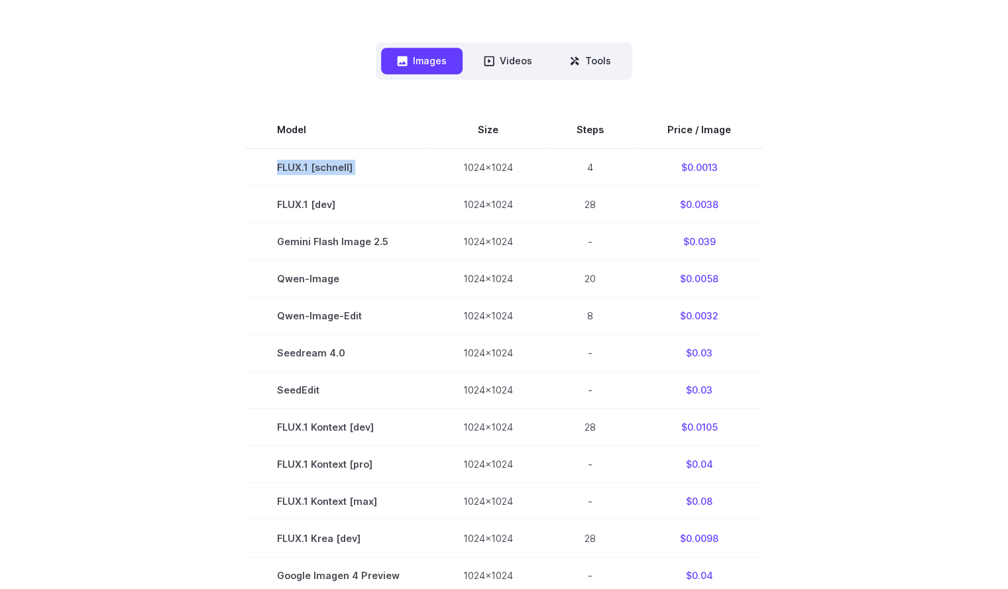
copy tr "FLUX.1 [schnell]"
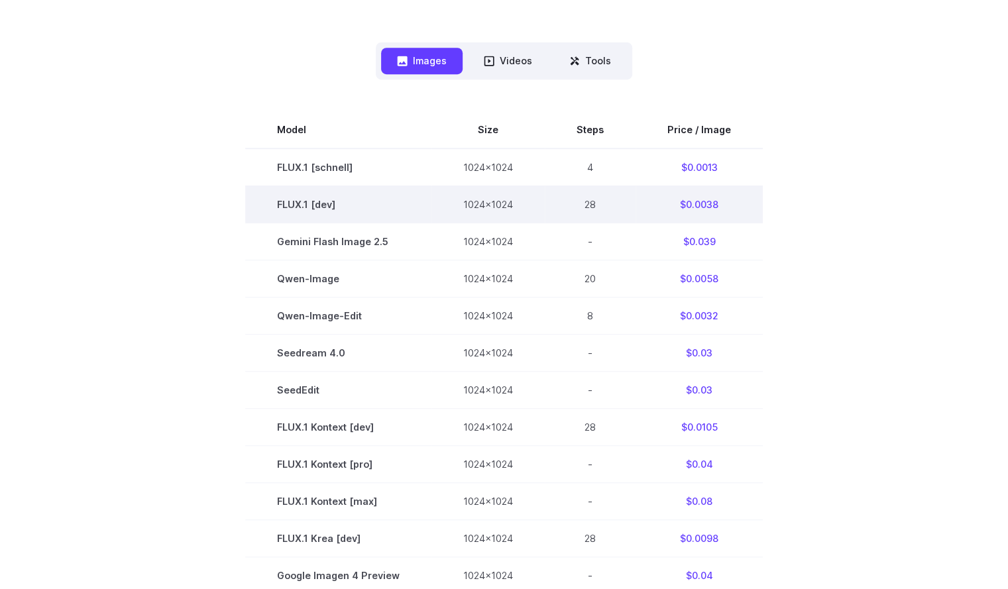
click at [322, 202] on td "FLUX.1 [dev]" at bounding box center [338, 204] width 186 height 37
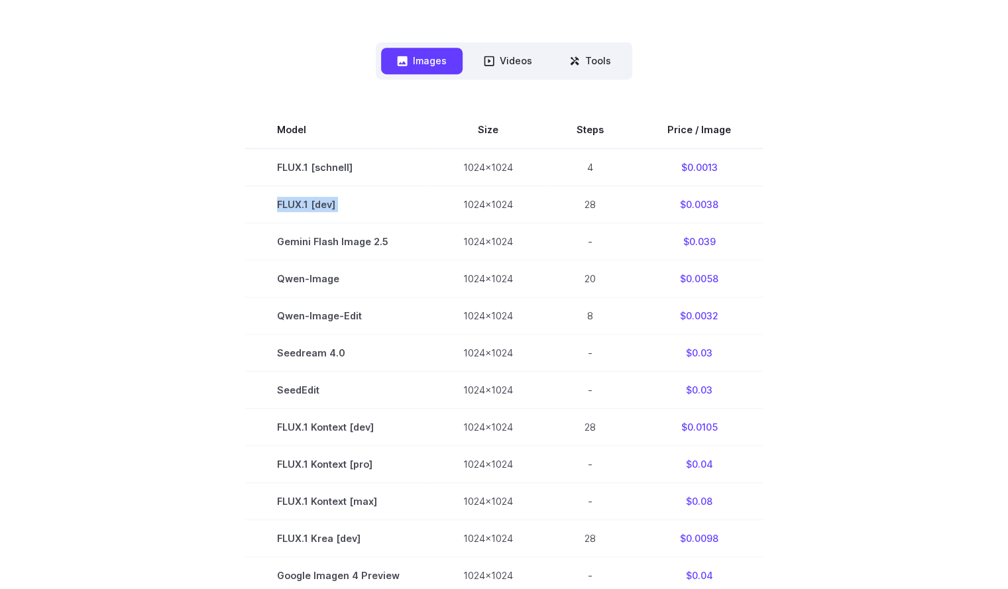
copy tr "FLUX.1 [dev]"
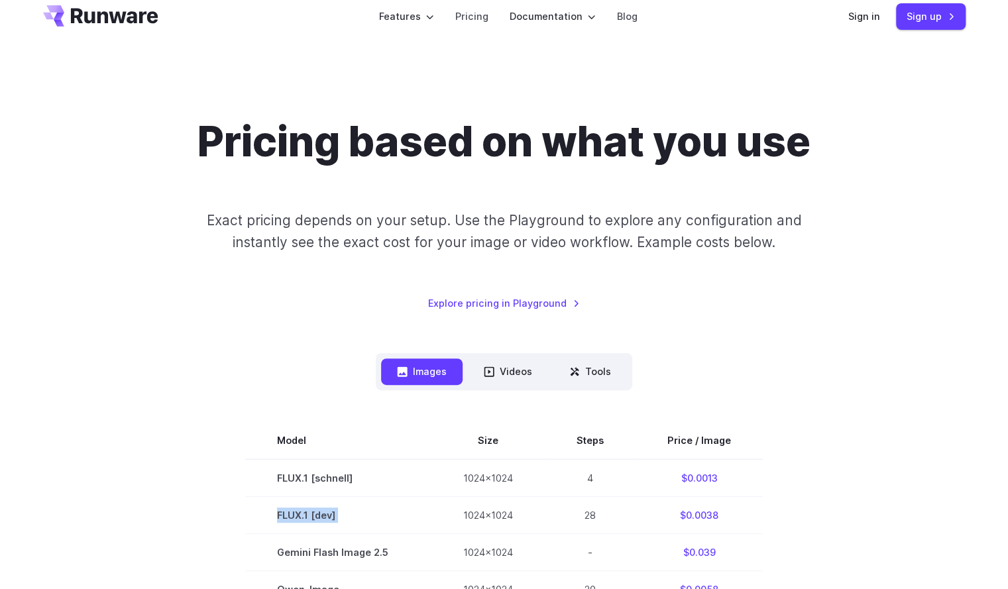
scroll to position [0, 0]
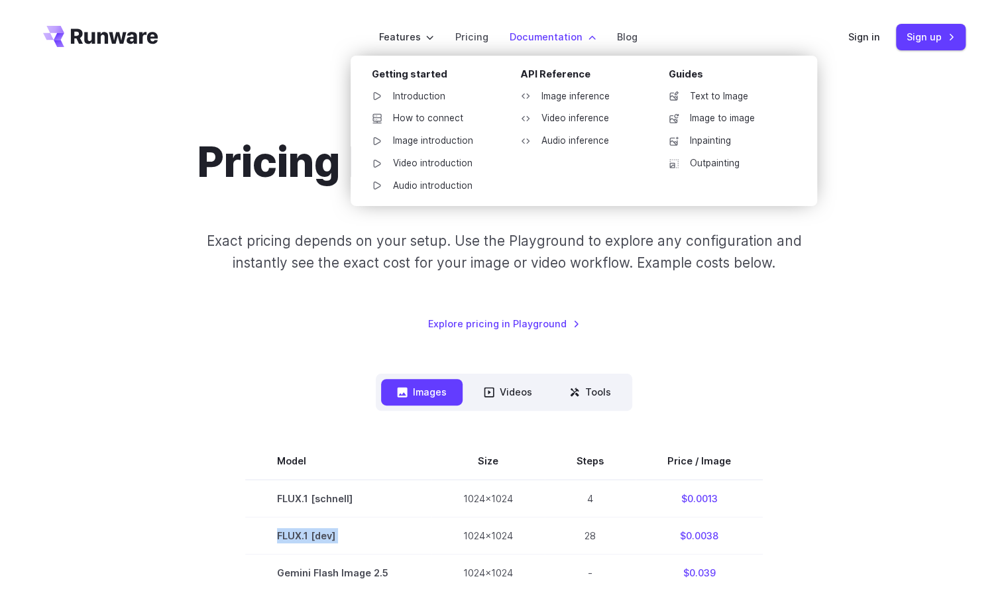
click at [530, 44] on li "Documentation Getting started Introduction How to connect Image introduction Vi…" at bounding box center [552, 37] width 107 height 36
click at [549, 103] on link "Image inference" at bounding box center [579, 97] width 138 height 20
